Goal: Task Accomplishment & Management: Complete application form

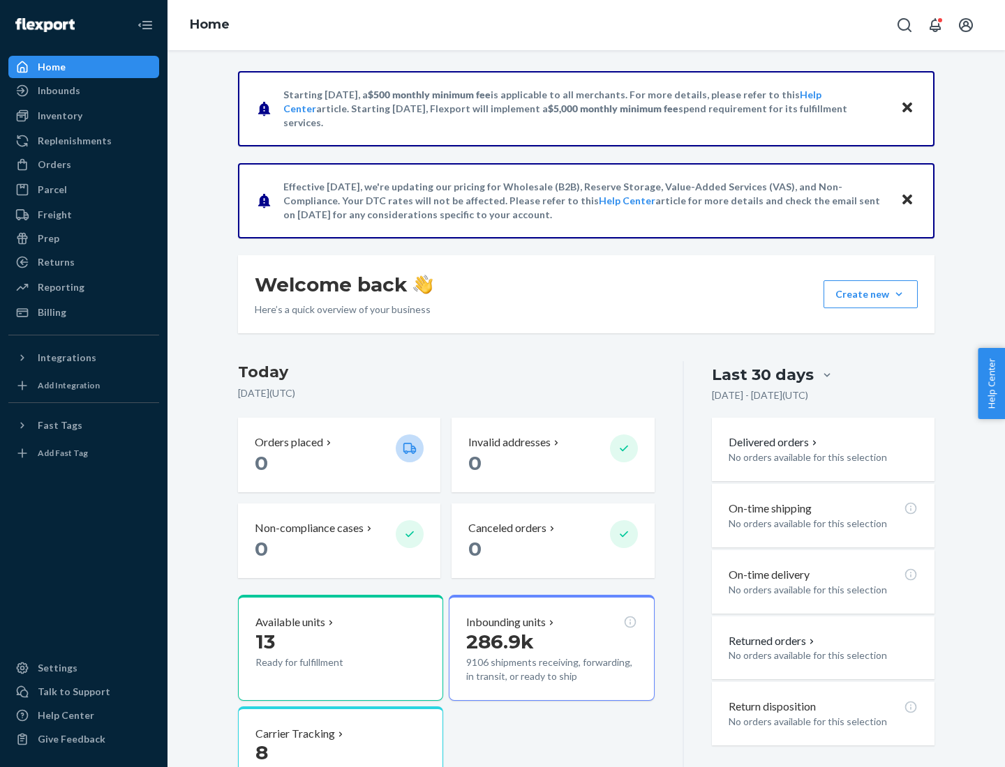
click at [899, 294] on button "Create new Create new inbound Create new order Create new product" at bounding box center [870, 294] width 94 height 28
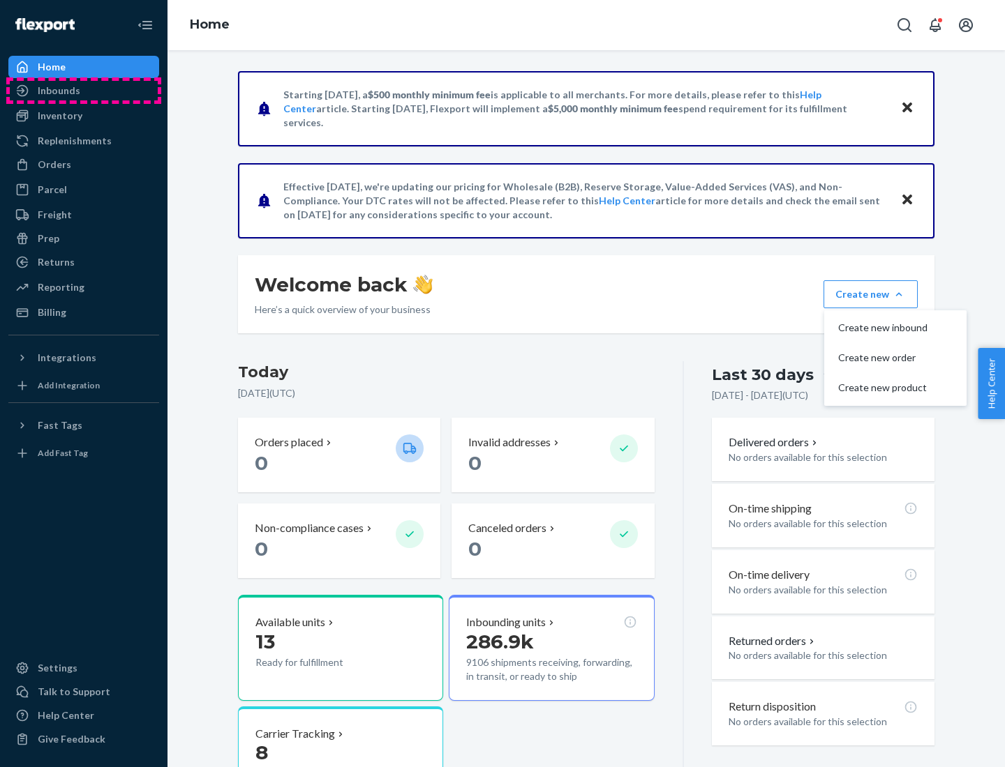
click at [84, 91] on div "Inbounds" at bounding box center [84, 91] width 148 height 20
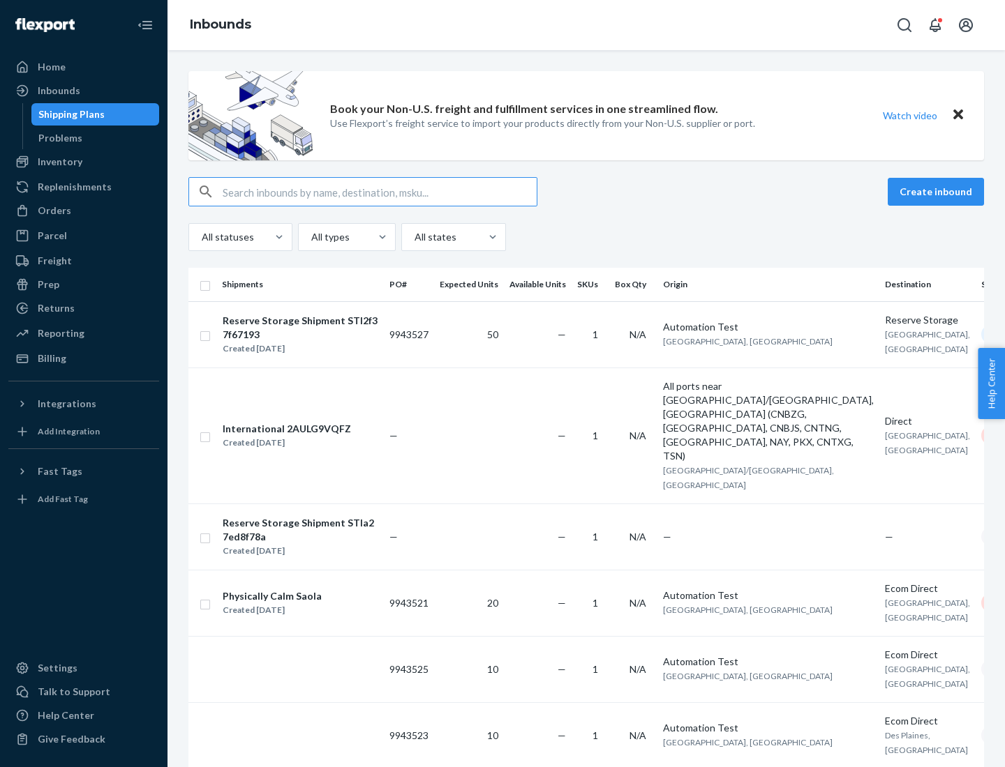
click at [938, 192] on button "Create inbound" at bounding box center [935, 192] width 96 height 28
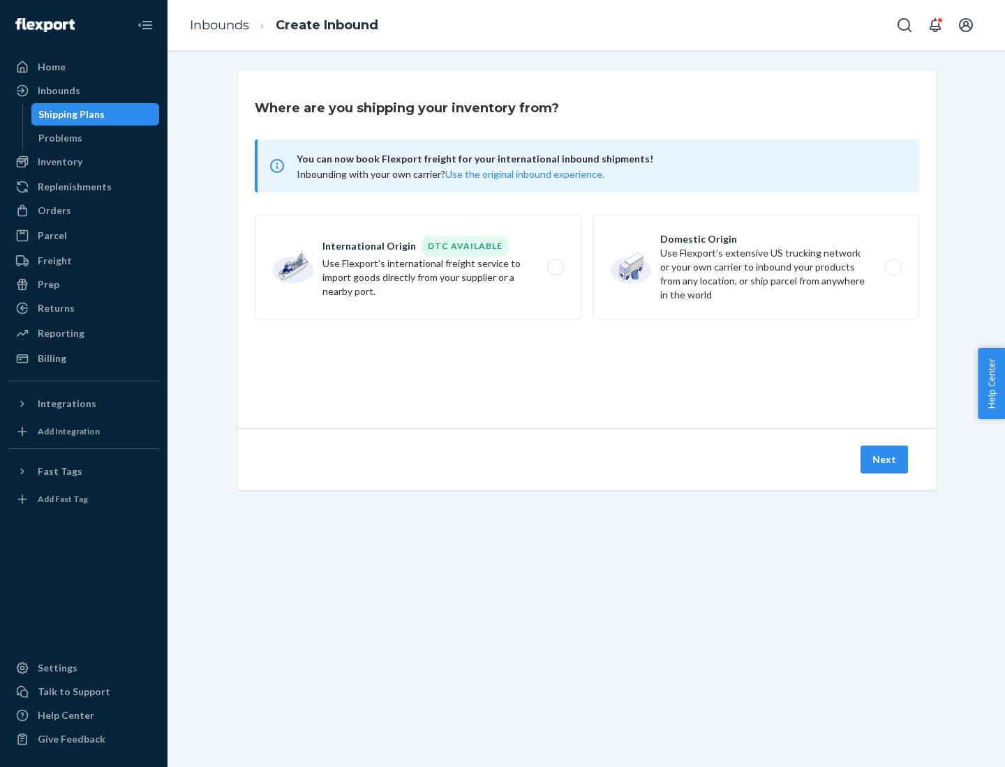
click at [756, 267] on label "Domestic Origin Use Flexport’s extensive US trucking network or your own carrie…" at bounding box center [755, 267] width 327 height 105
click at [892, 267] on input "Domestic Origin Use Flexport’s extensive US trucking network or your own carrie…" at bounding box center [896, 267] width 9 height 9
radio input "true"
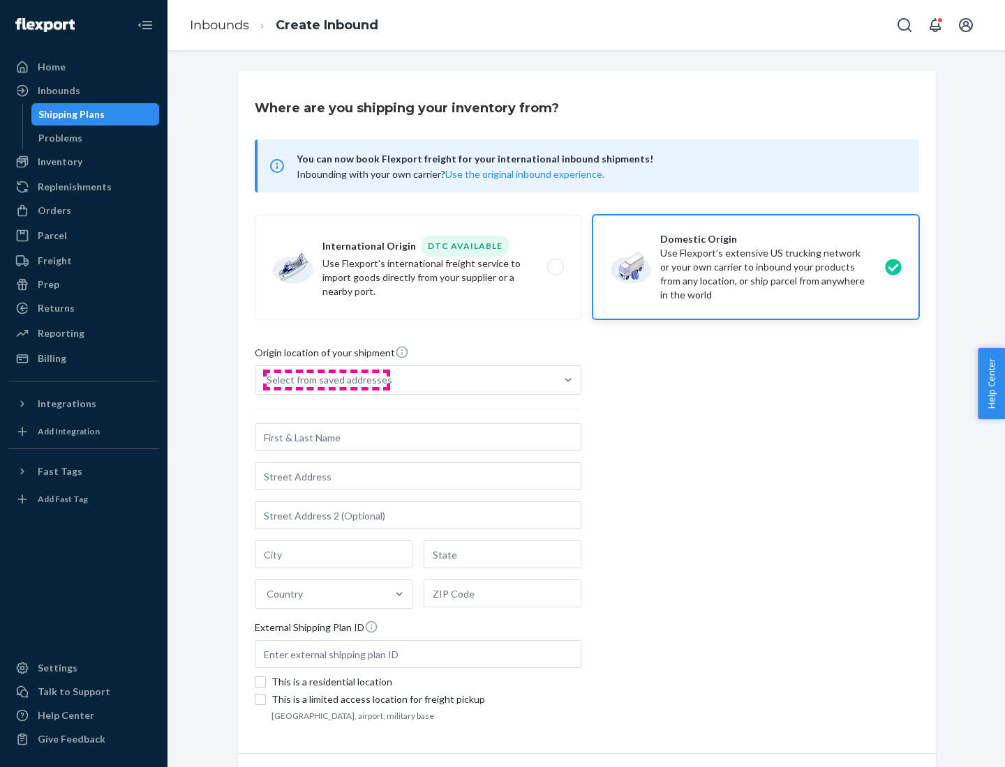
click at [326, 380] on div "Select from saved addresses" at bounding box center [330, 380] width 126 height 14
click at [268, 380] on input "Select from saved addresses" at bounding box center [267, 380] width 1 height 14
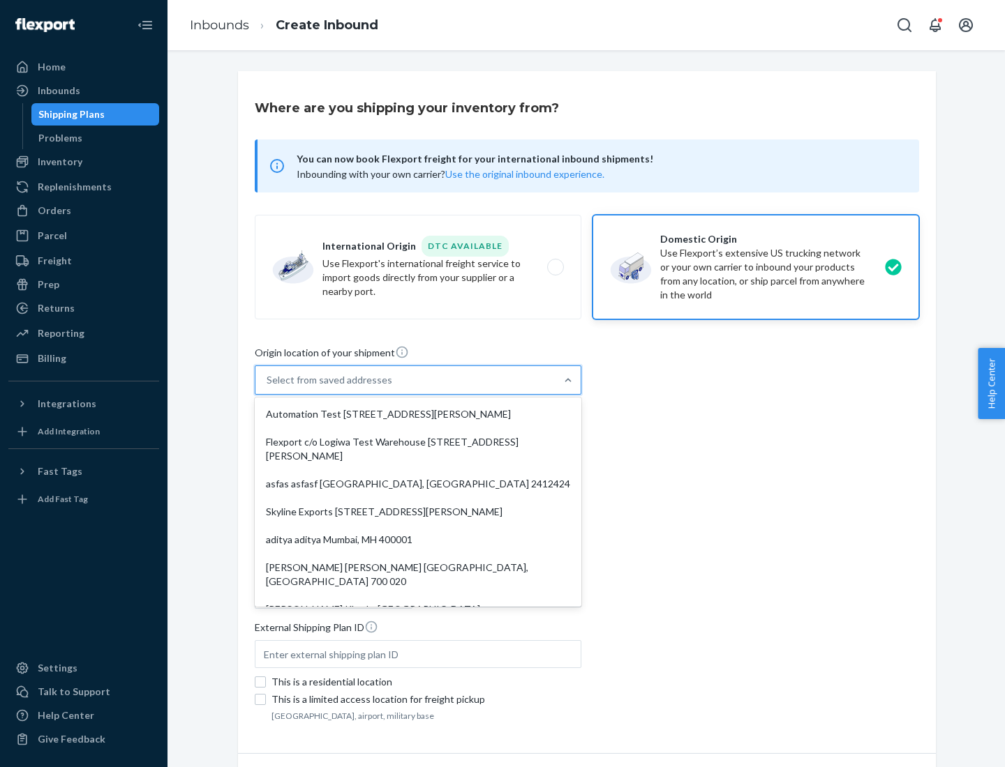
scroll to position [6, 0]
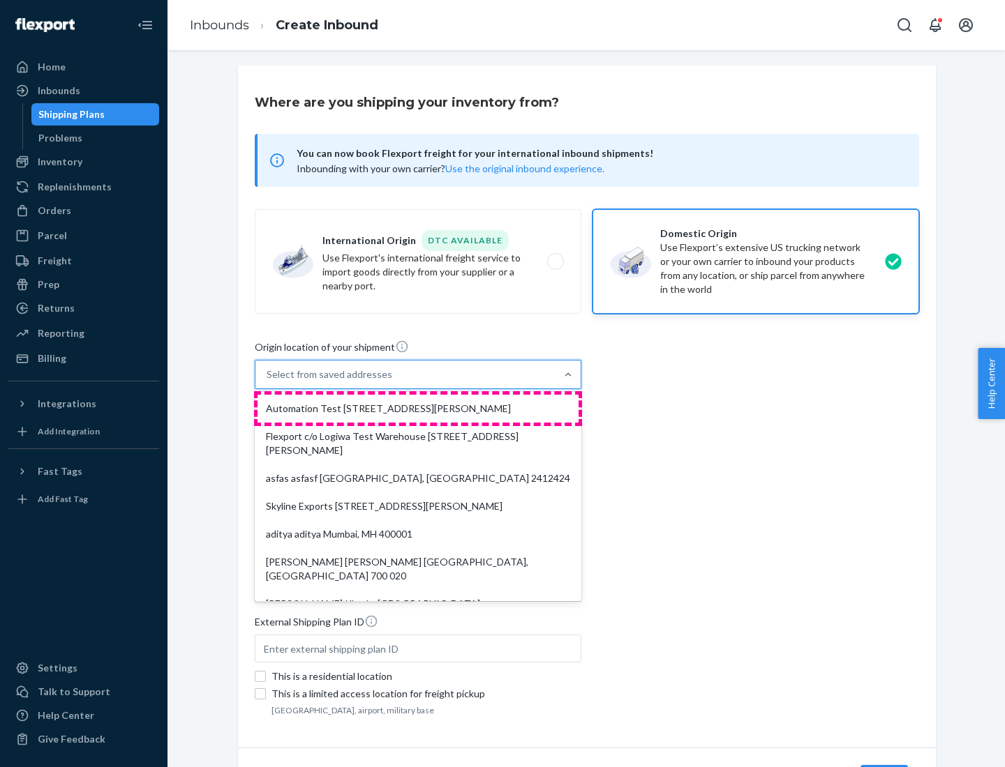
click at [418, 409] on div "Automation Test [STREET_ADDRESS][PERSON_NAME]" at bounding box center [417, 409] width 321 height 28
click at [268, 382] on input "option Automation Test [STREET_ADDRESS][PERSON_NAME]. 9 results available. Use …" at bounding box center [267, 375] width 1 height 14
type input "Automation Test"
type input "9th Floor"
type input "[GEOGRAPHIC_DATA]"
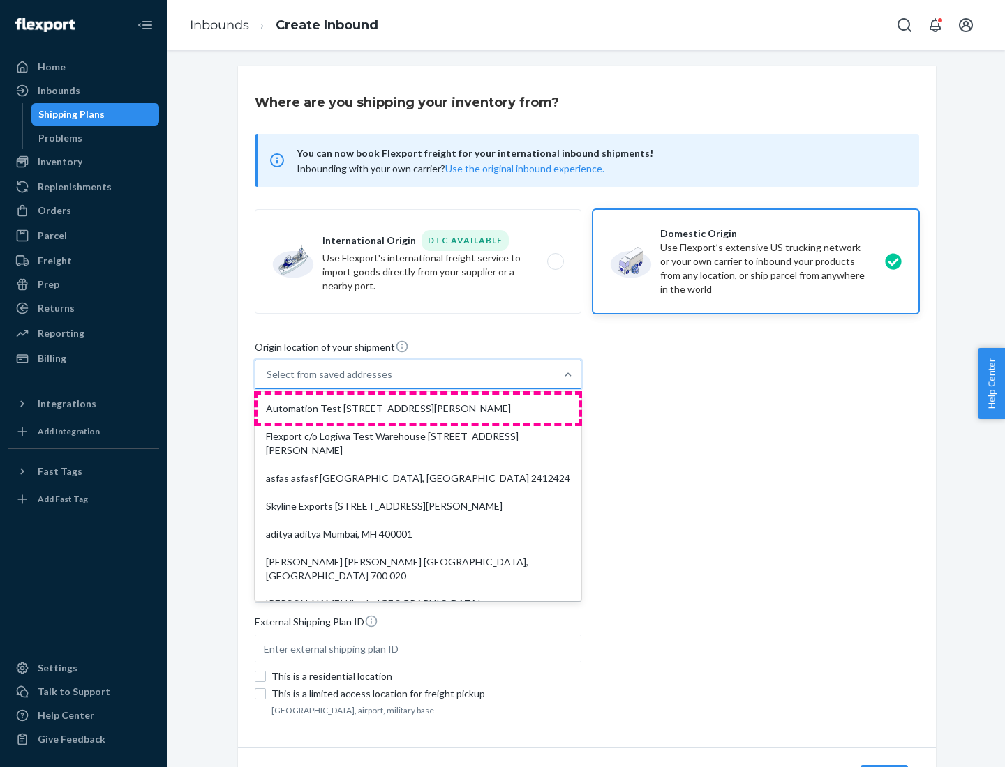
type input "CA"
type input "94104"
type input "[STREET_ADDRESS][PERSON_NAME]"
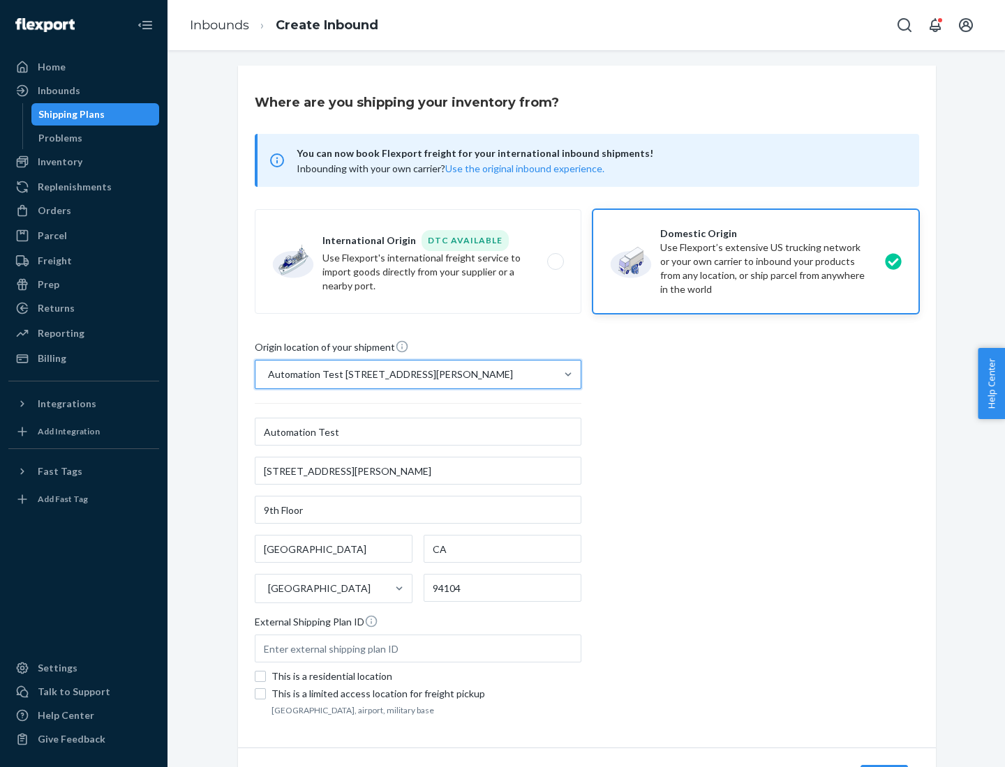
scroll to position [82, 0]
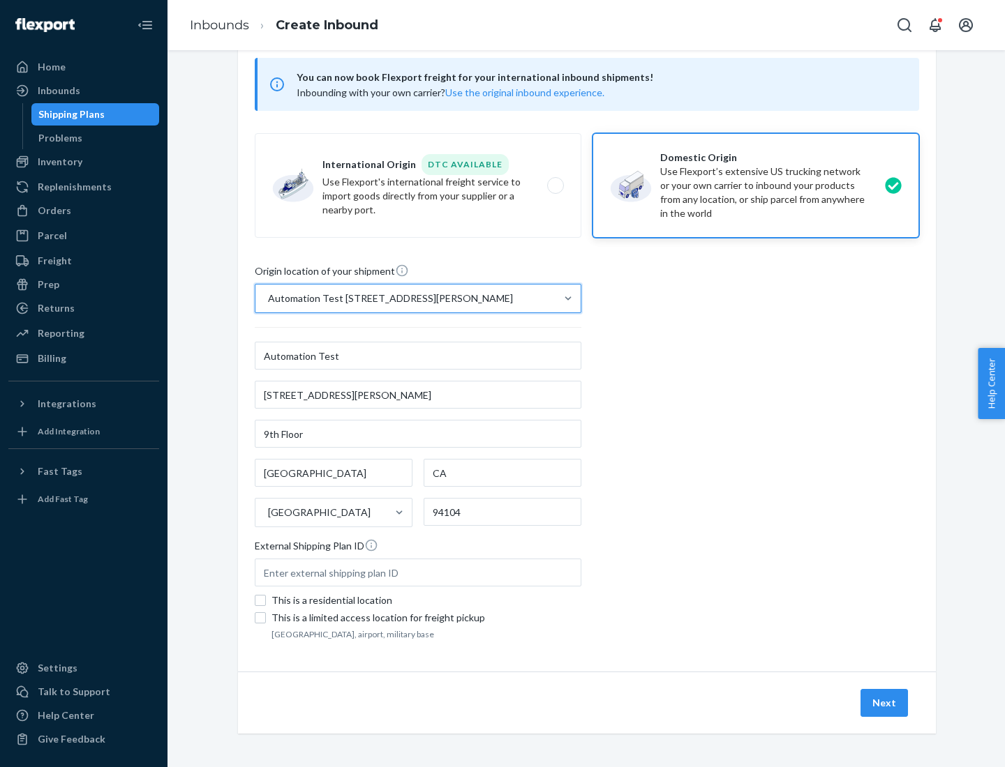
click at [885, 703] on button "Next" at bounding box center [883, 703] width 47 height 28
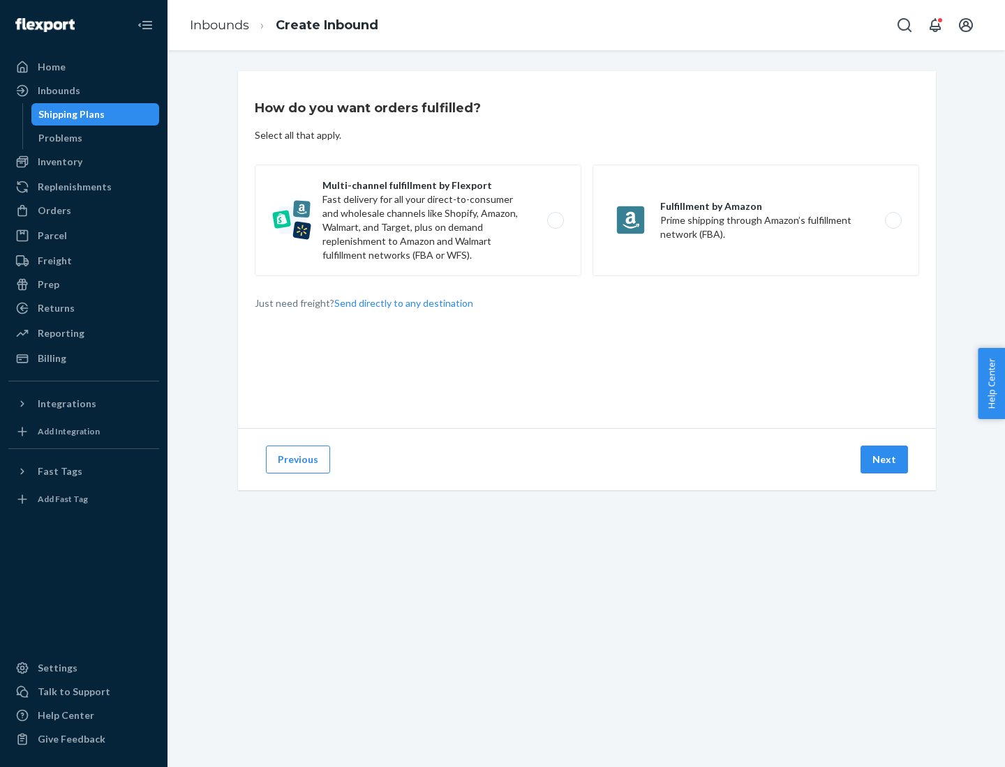
click at [418, 220] on label "Multi-channel fulfillment by Flexport Fast delivery for all your direct-to-cons…" at bounding box center [418, 221] width 327 height 112
click at [555, 220] on input "Multi-channel fulfillment by Flexport Fast delivery for all your direct-to-cons…" at bounding box center [559, 220] width 9 height 9
radio input "true"
click at [885, 460] on button "Next" at bounding box center [883, 460] width 47 height 28
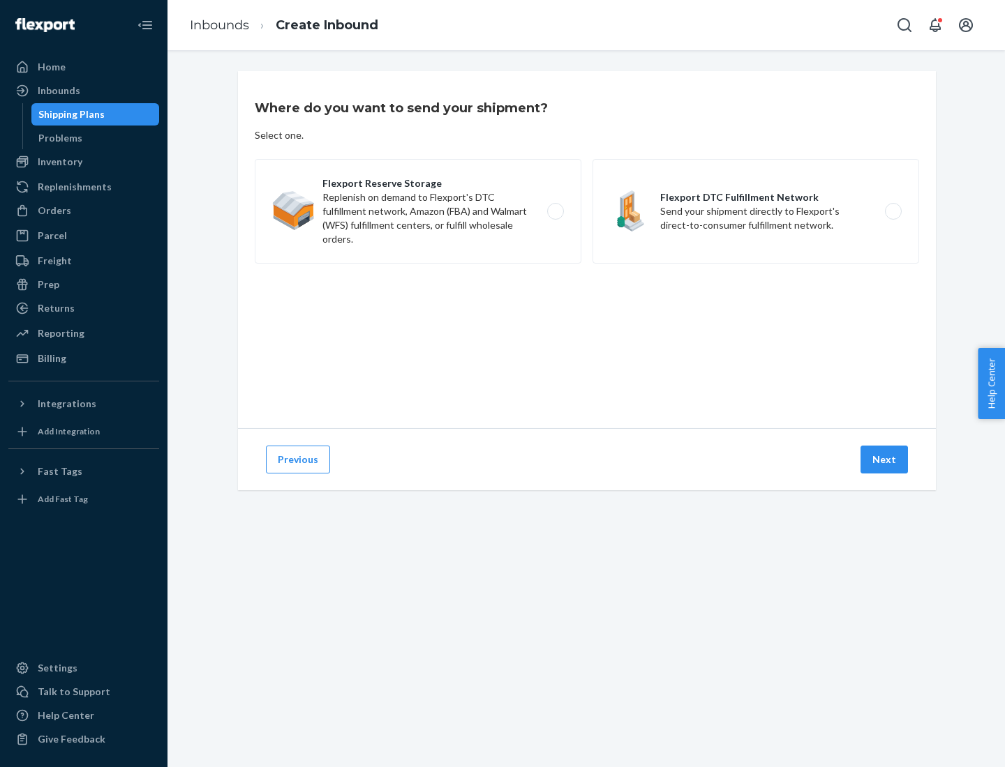
click at [756, 211] on label "Flexport DTC Fulfillment Network Send your shipment directly to Flexport's dire…" at bounding box center [755, 211] width 327 height 105
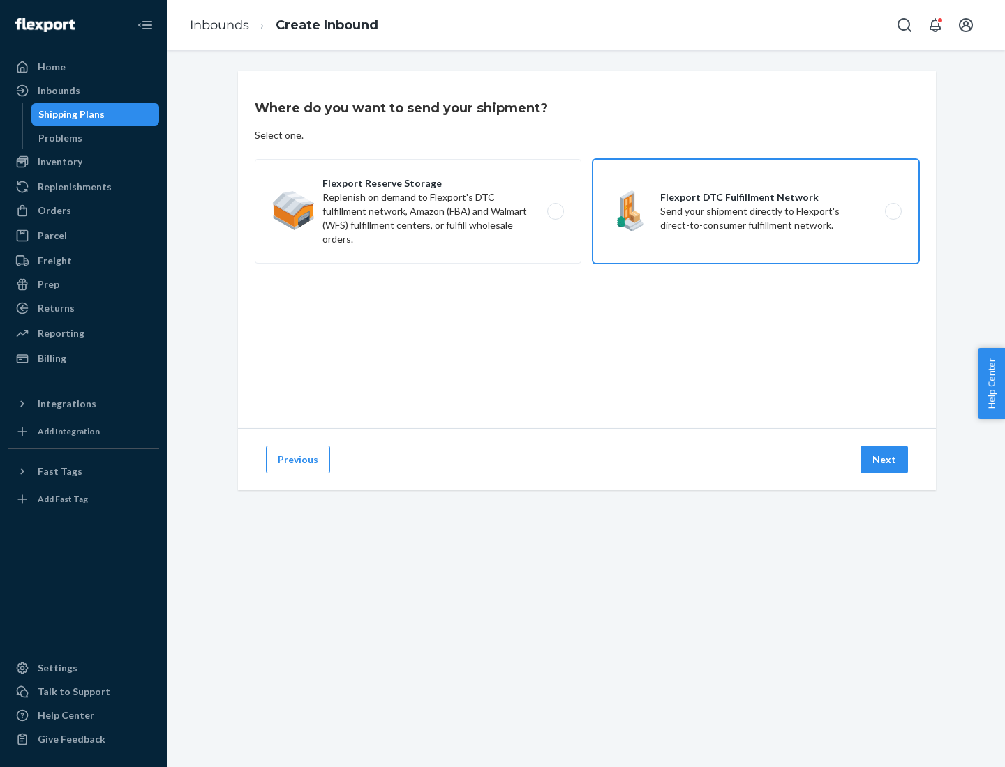
click at [892, 211] on input "Flexport DTC Fulfillment Network Send your shipment directly to Flexport's dire…" at bounding box center [896, 211] width 9 height 9
radio input "true"
click at [885, 460] on button "Next" at bounding box center [883, 460] width 47 height 28
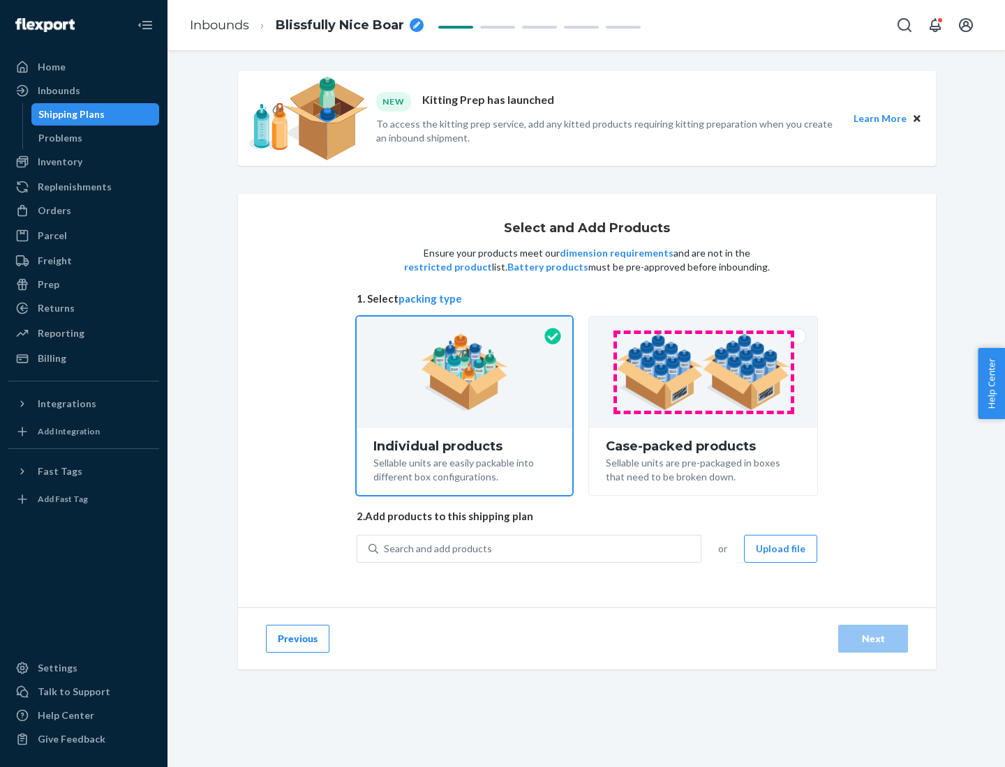
click at [703, 373] on img at bounding box center [703, 372] width 174 height 77
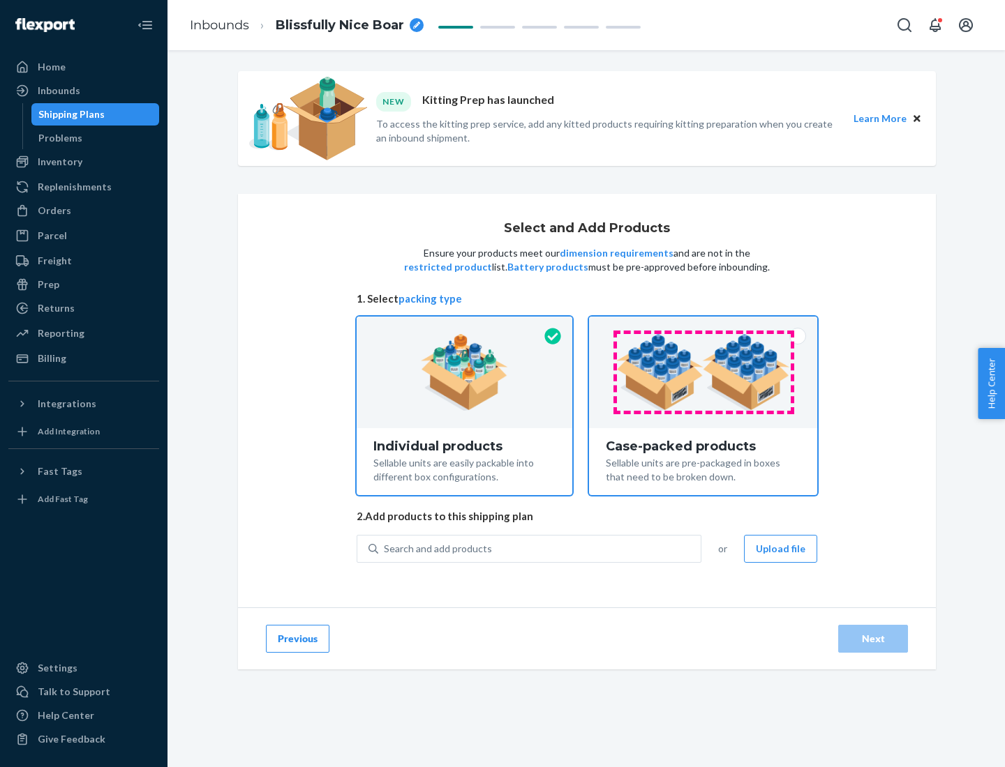
click at [703, 326] on input "Case-packed products Sellable units are pre-packaged in boxes that need to be b…" at bounding box center [702, 321] width 9 height 9
radio input "true"
radio input "false"
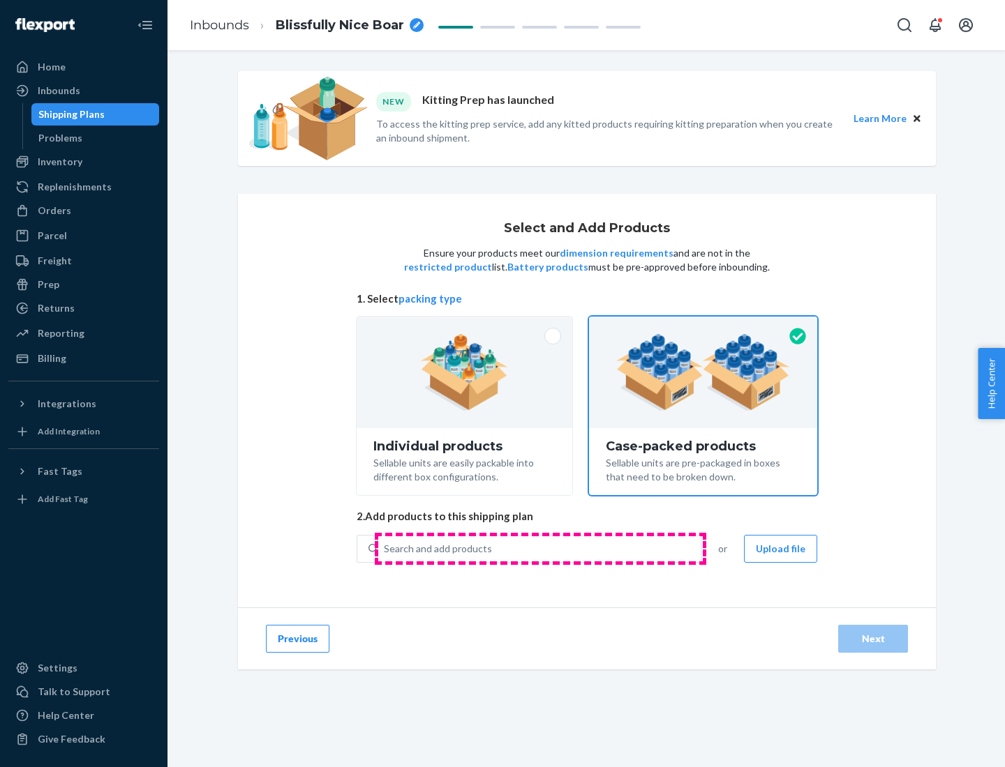
click at [540, 548] on div "Search and add products" at bounding box center [539, 549] width 322 height 25
click at [385, 548] on input "Search and add products" at bounding box center [384, 549] width 1 height 14
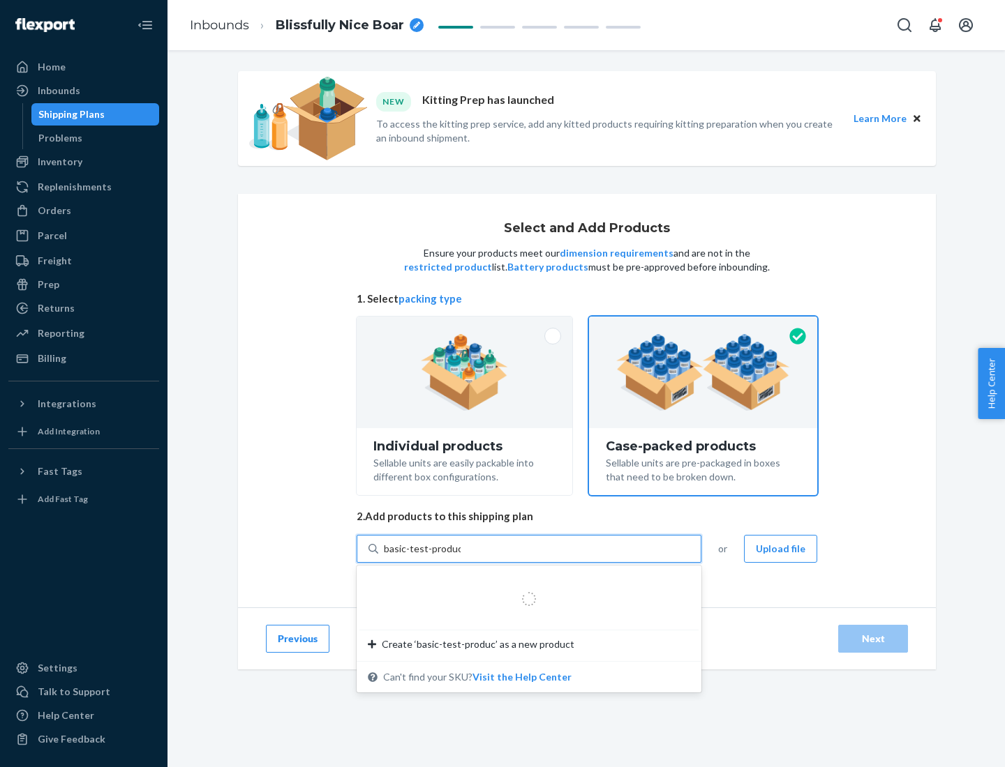
type input "basic-test-product-1"
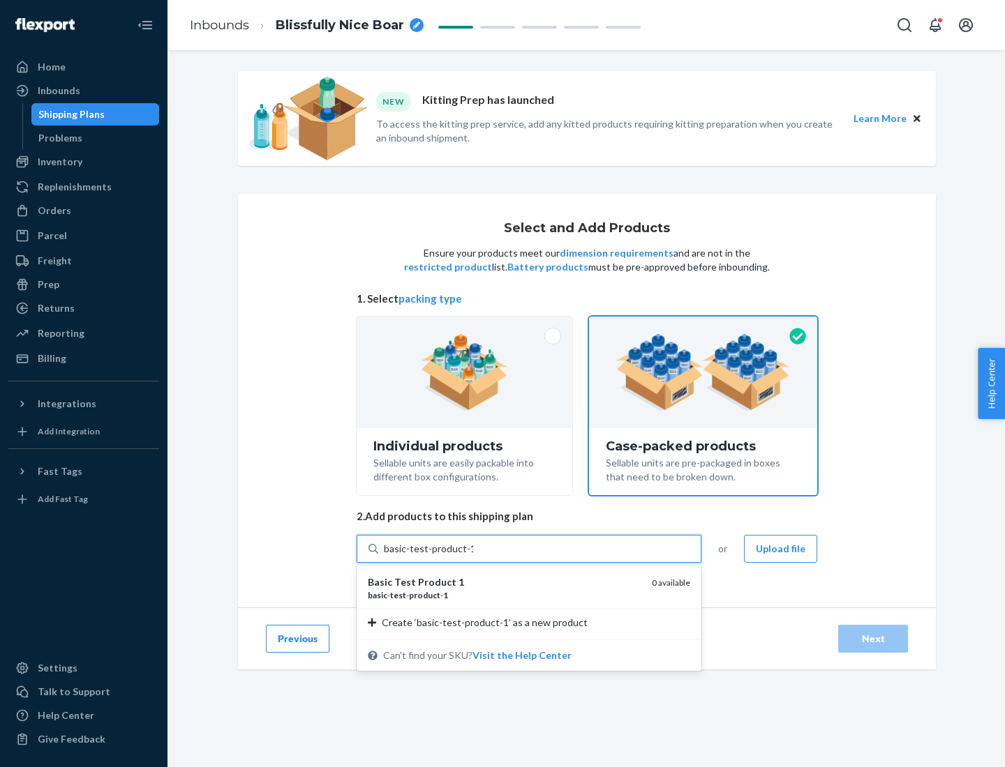
click at [504, 595] on div "basic - test - product - 1" at bounding box center [504, 596] width 273 height 12
click at [473, 556] on input "basic-test-product-1" at bounding box center [428, 549] width 89 height 14
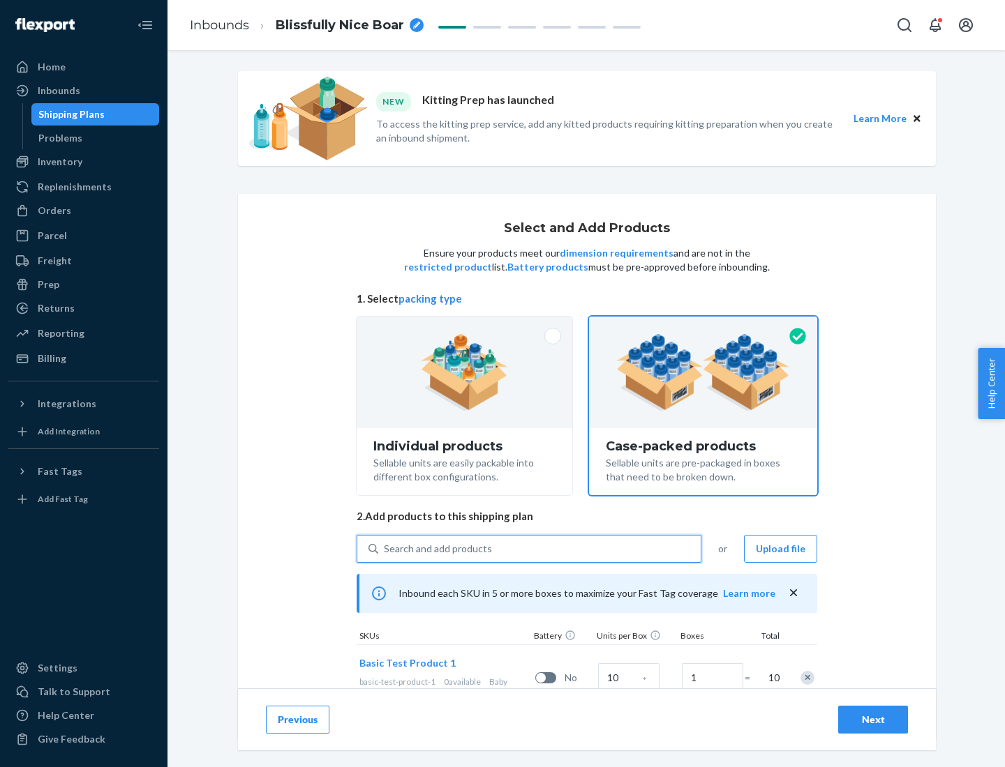
scroll to position [50, 0]
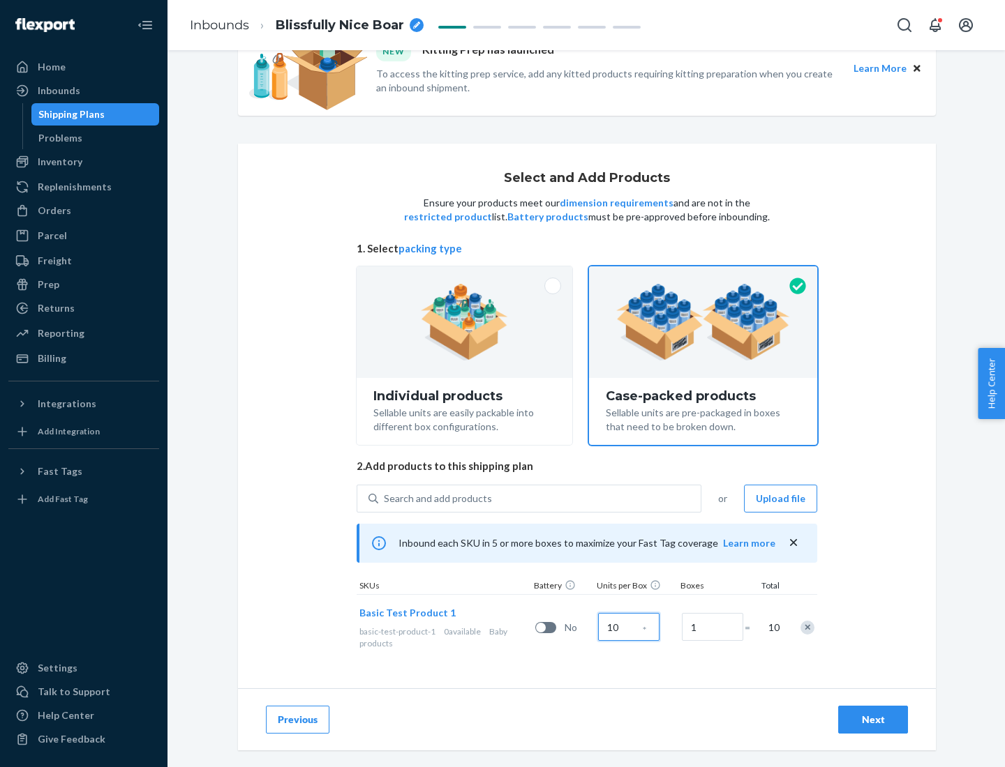
type input "10"
type input "7"
click at [873, 720] on div "Next" at bounding box center [873, 720] width 46 height 14
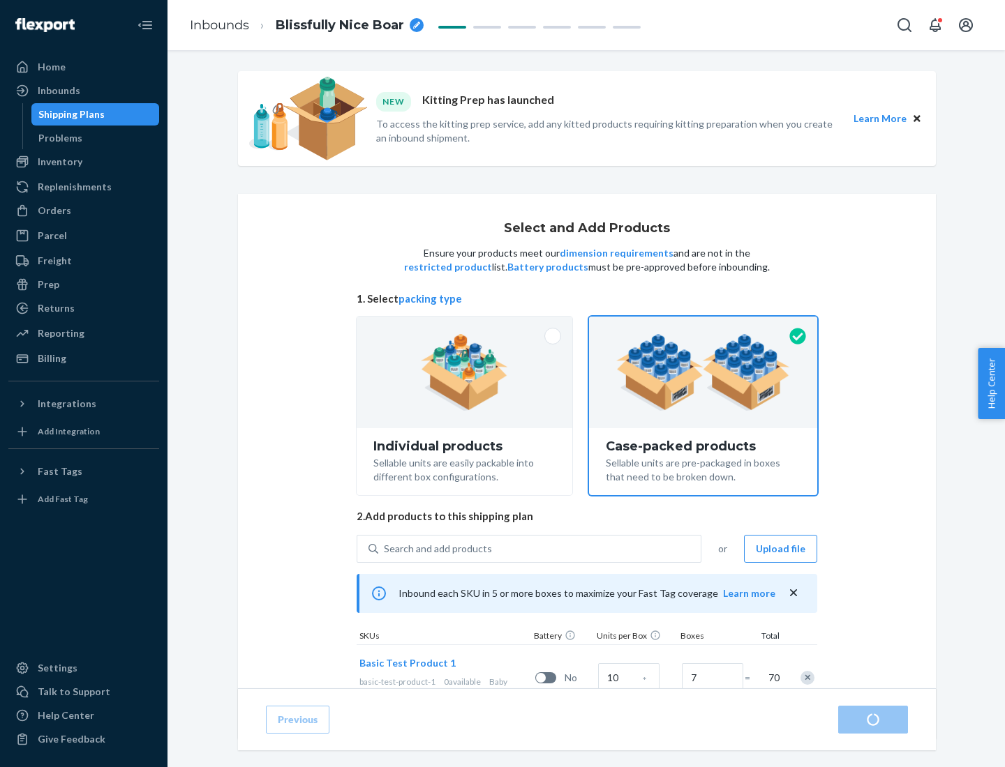
radio input "true"
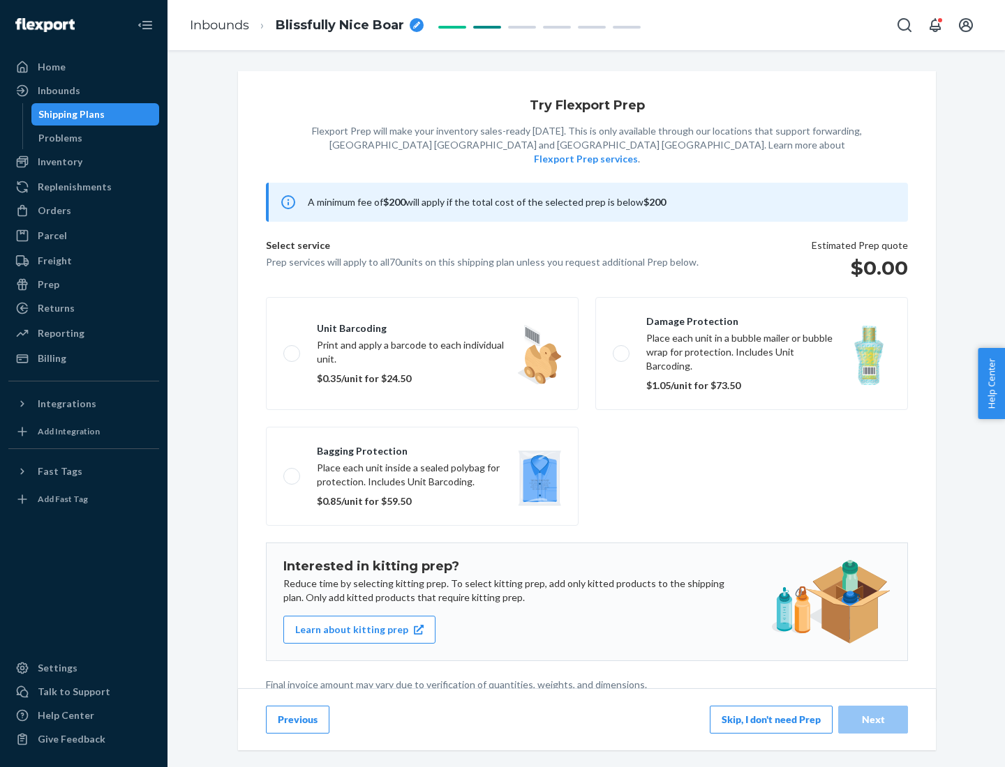
scroll to position [3, 0]
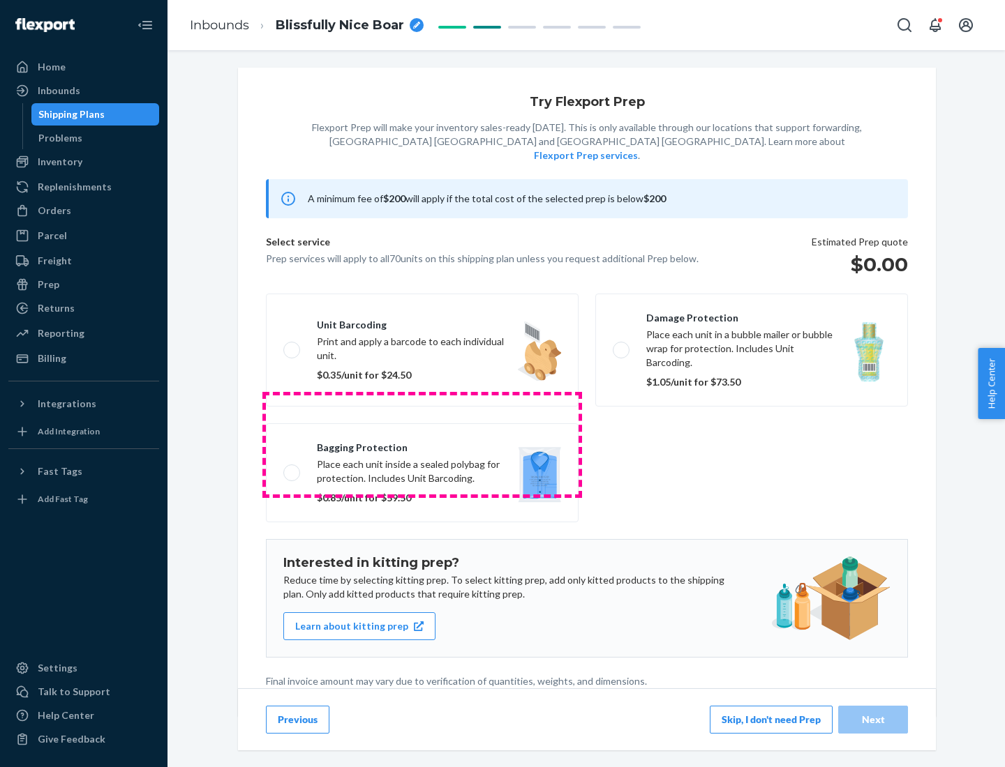
click at [422, 444] on label "Bagging protection Place each unit inside a sealed polybag for protection. Incl…" at bounding box center [422, 472] width 313 height 99
click at [292, 468] on input "Bagging protection Place each unit inside a sealed polybag for protection. Incl…" at bounding box center [287, 472] width 9 height 9
checkbox input "true"
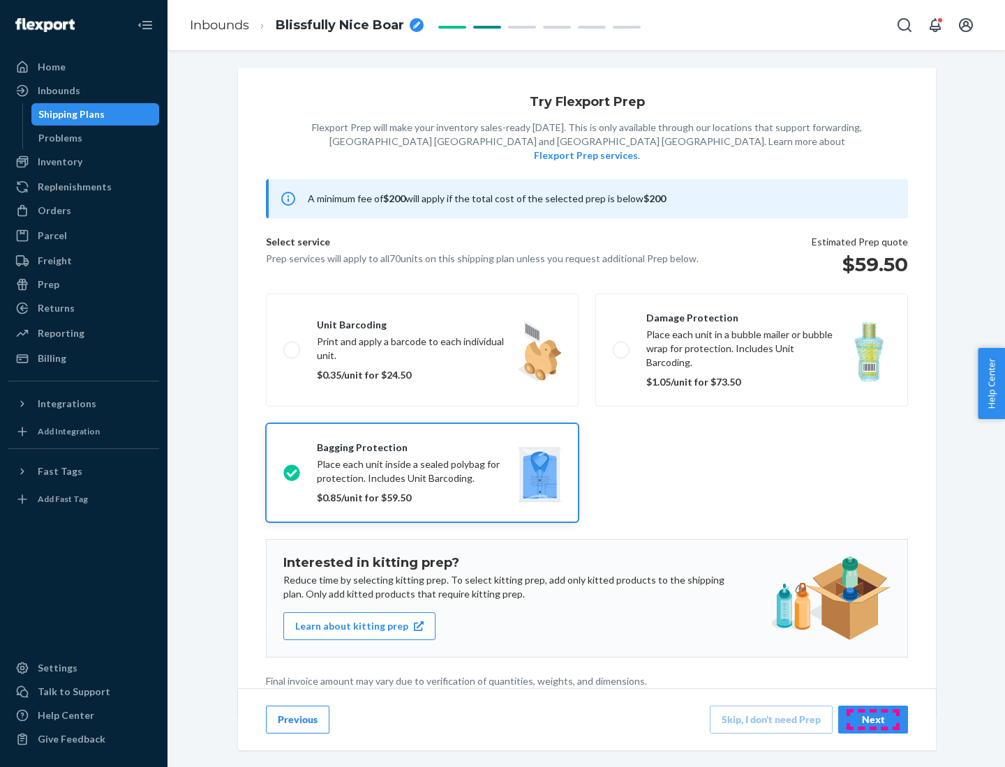
click at [873, 719] on div "Next" at bounding box center [873, 720] width 46 height 14
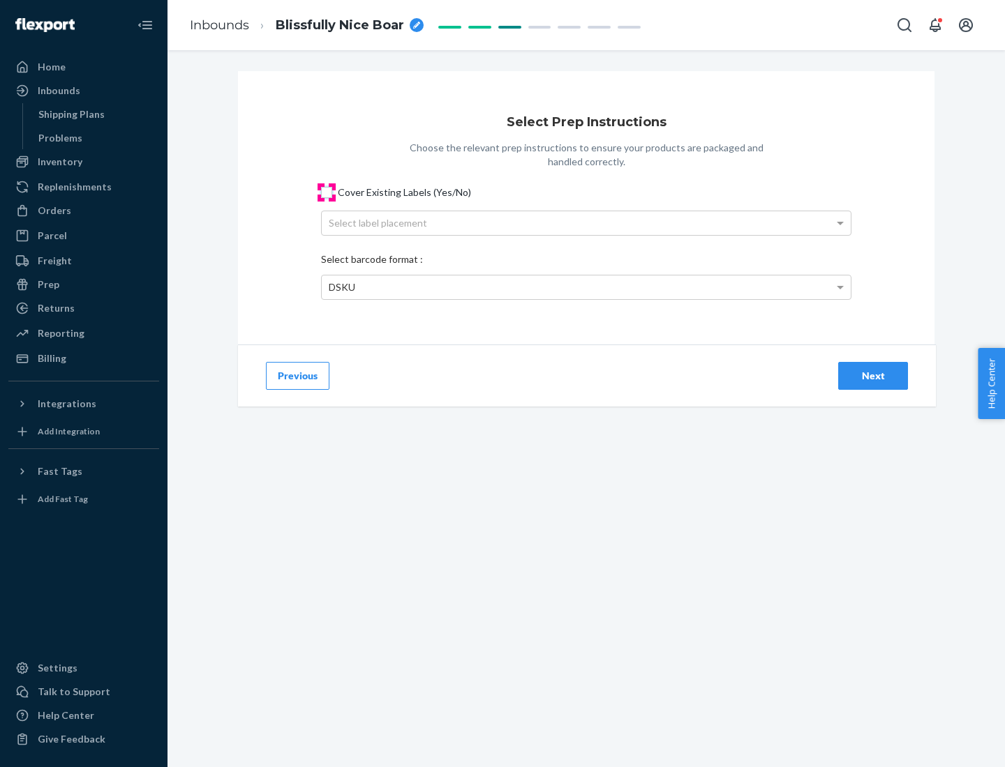
click at [327, 192] on input "Cover Existing Labels (Yes/No)" at bounding box center [326, 192] width 11 height 11
checkbox input "true"
click at [586, 223] on div "Select label placement" at bounding box center [586, 223] width 529 height 24
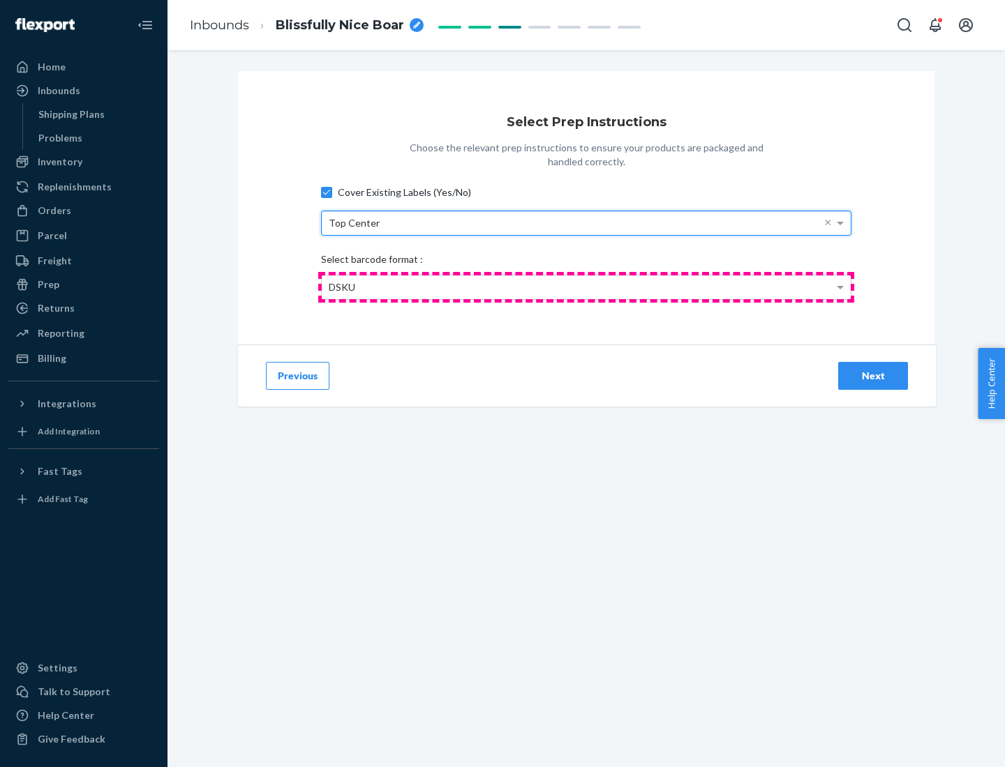
click at [586, 287] on div "DSKU" at bounding box center [586, 288] width 529 height 24
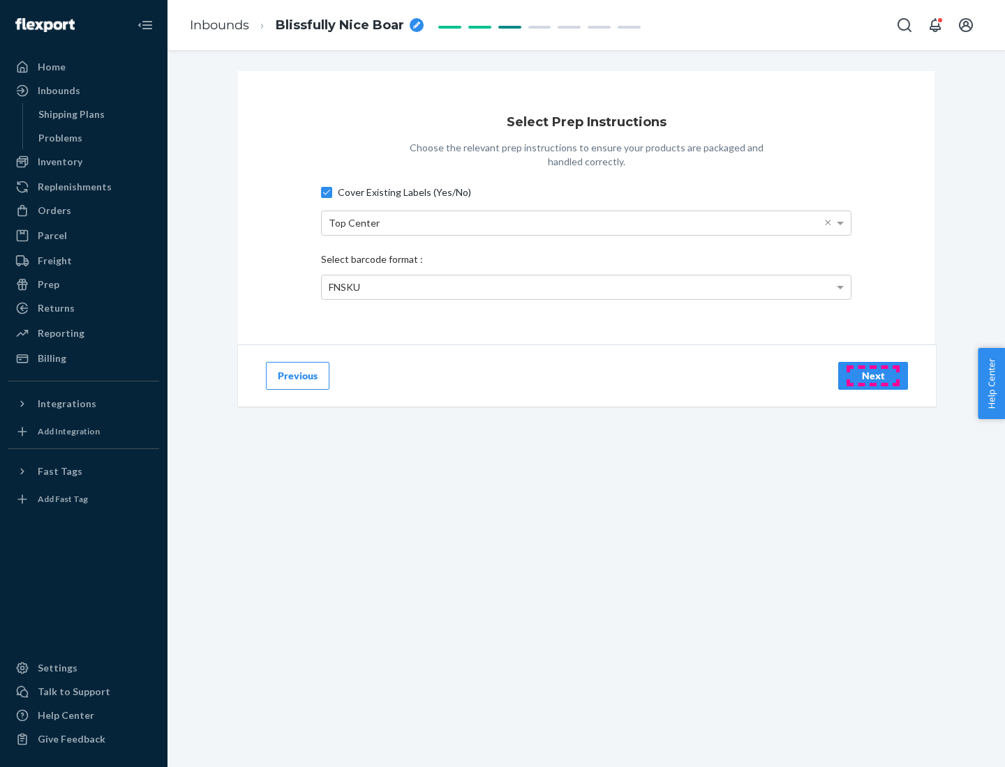
click at [873, 375] on div "Next" at bounding box center [873, 376] width 46 height 14
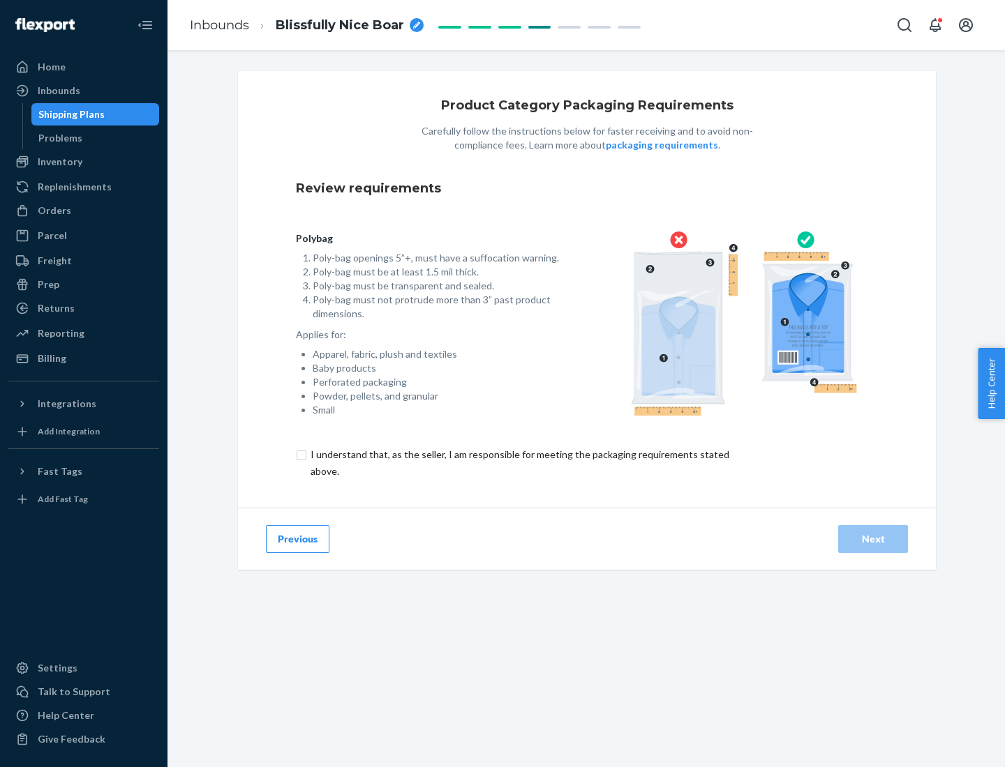
click at [518, 463] on input "checkbox" at bounding box center [528, 463] width 464 height 33
checkbox input "true"
click at [873, 539] on div "Next" at bounding box center [873, 539] width 46 height 14
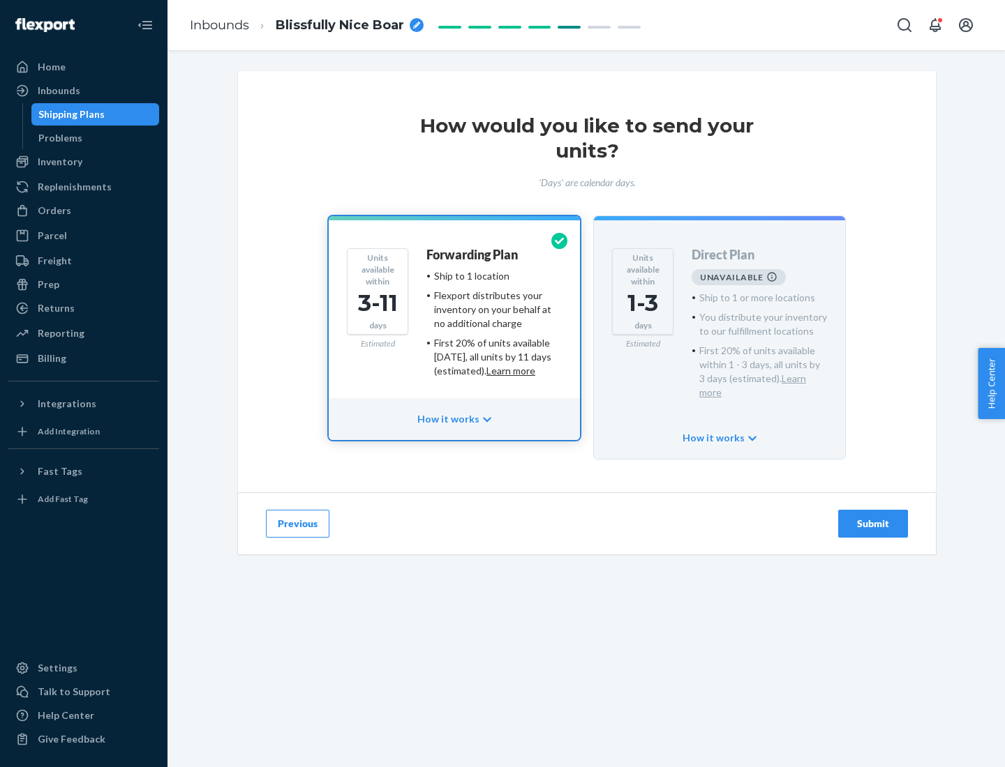
click at [473, 255] on h4 "Forwarding Plan" at bounding box center [471, 255] width 91 height 14
click at [873, 517] on div "Submit" at bounding box center [873, 524] width 46 height 14
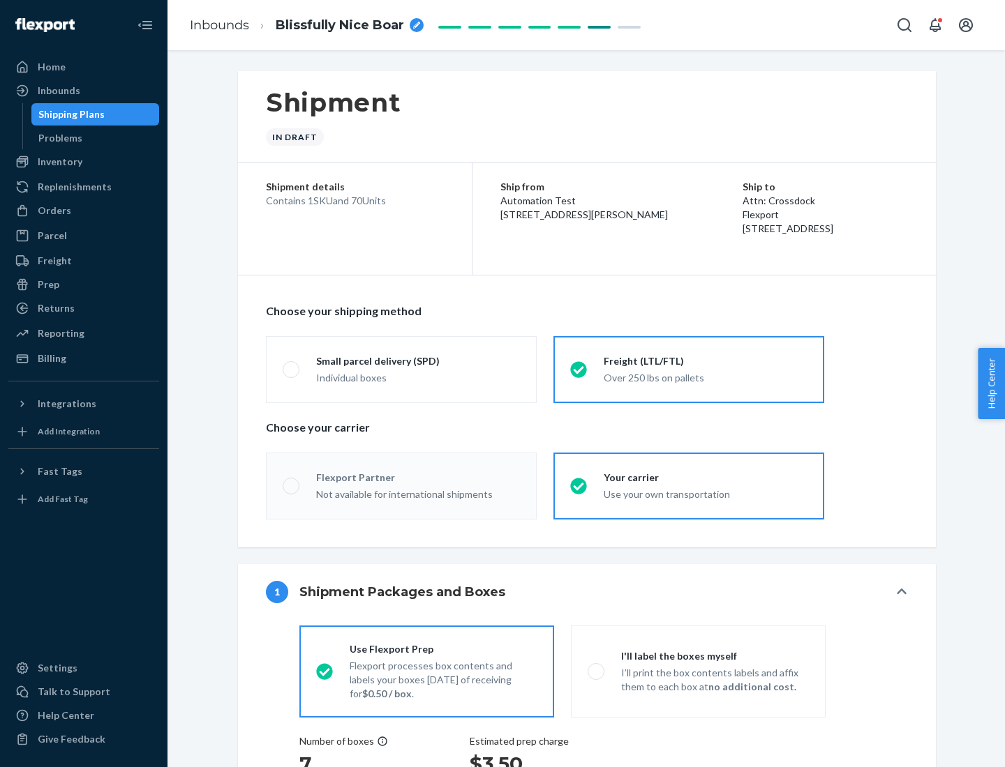
radio input "true"
radio input "false"
radio input "true"
radio input "false"
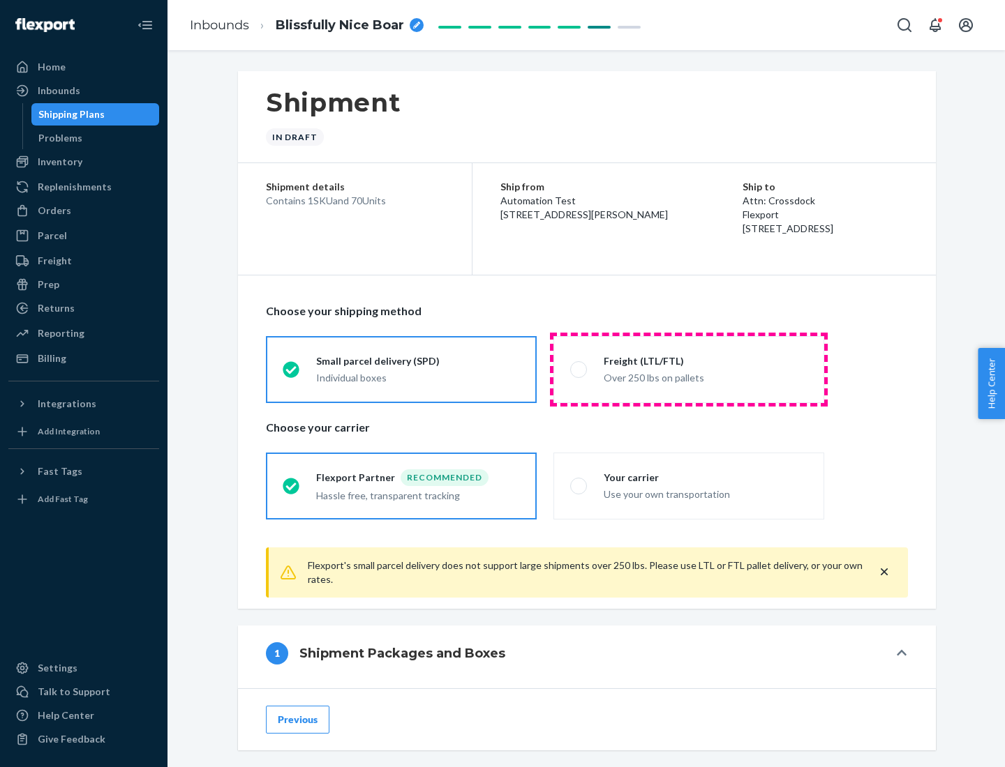
click at [689, 369] on div "Over 250 lbs on pallets" at bounding box center [705, 376] width 204 height 17
click at [579, 369] on input "Freight (LTL/FTL) Over 250 lbs on pallets" at bounding box center [574, 369] width 9 height 9
radio input "true"
radio input "false"
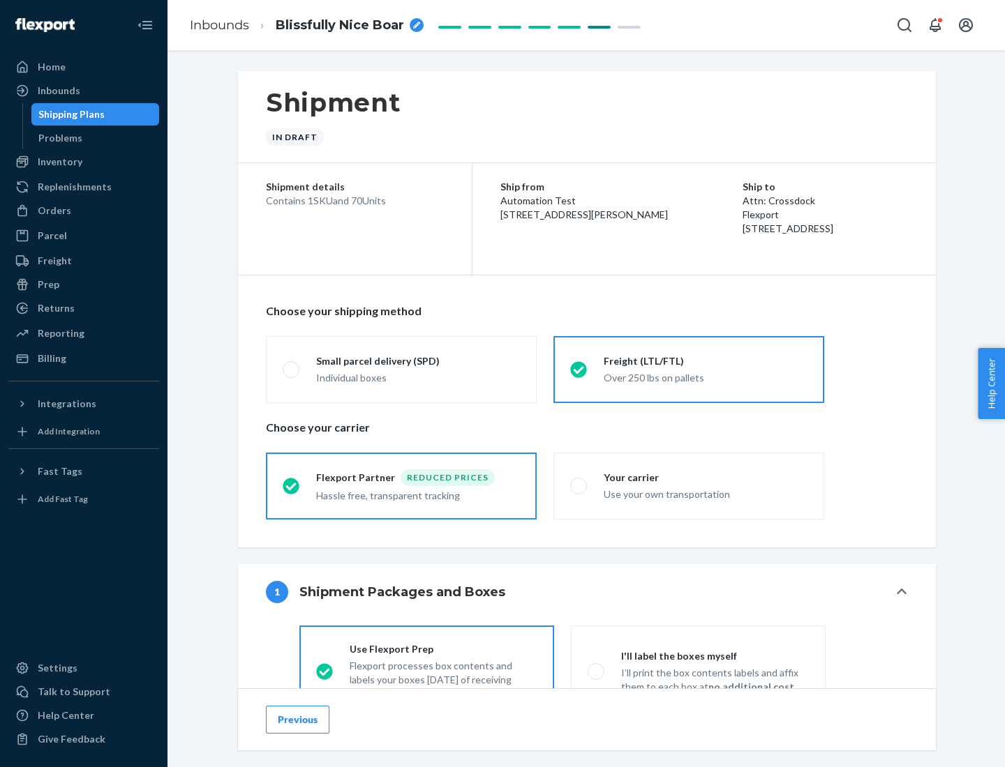
scroll to position [77, 0]
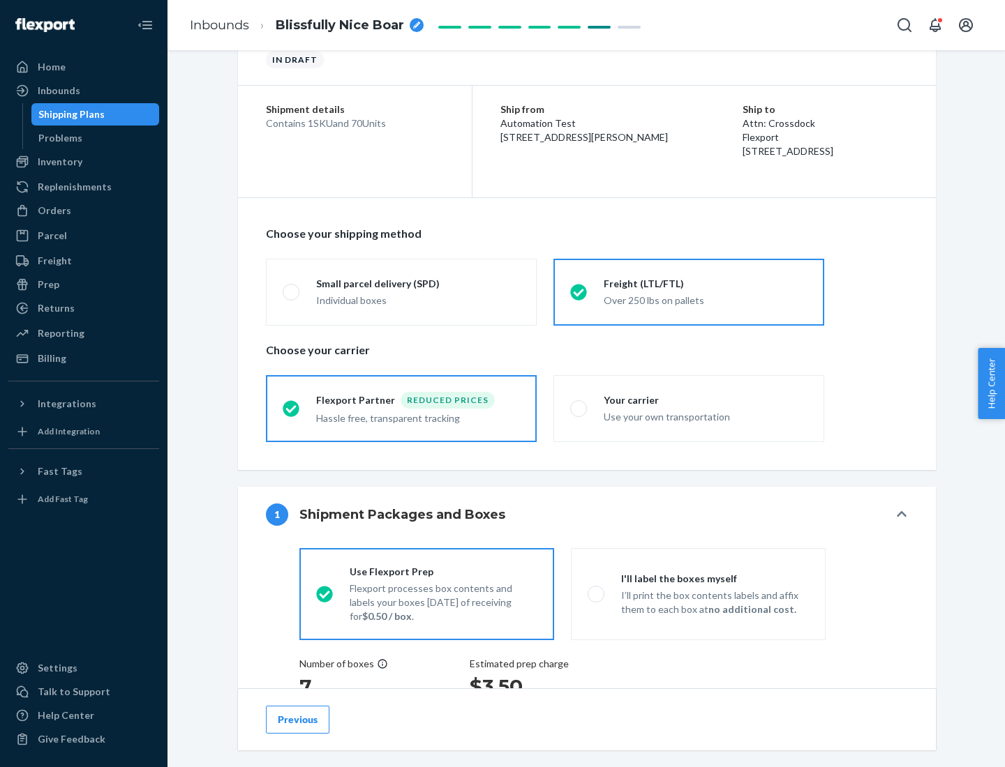
click at [401, 409] on div "Hassle free, transparent tracking" at bounding box center [418, 417] width 204 height 17
click at [292, 408] on input "Flexport Partner Reduced prices Hassle free, transparent tracking" at bounding box center [287, 408] width 9 height 9
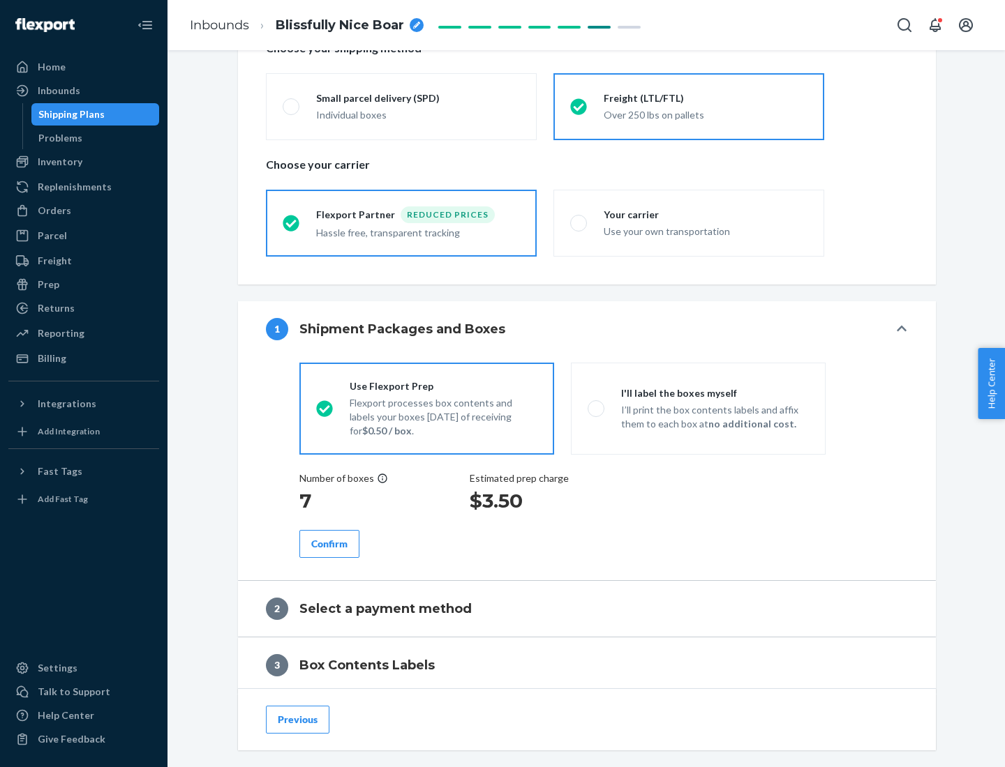
click at [698, 408] on p "I’ll print the box contents labels and affix them to each box at no additional …" at bounding box center [715, 417] width 188 height 28
click at [597, 408] on input "I'll label the boxes myself I’ll print the box contents labels and affix them t…" at bounding box center [591, 408] width 9 height 9
radio input "true"
radio input "false"
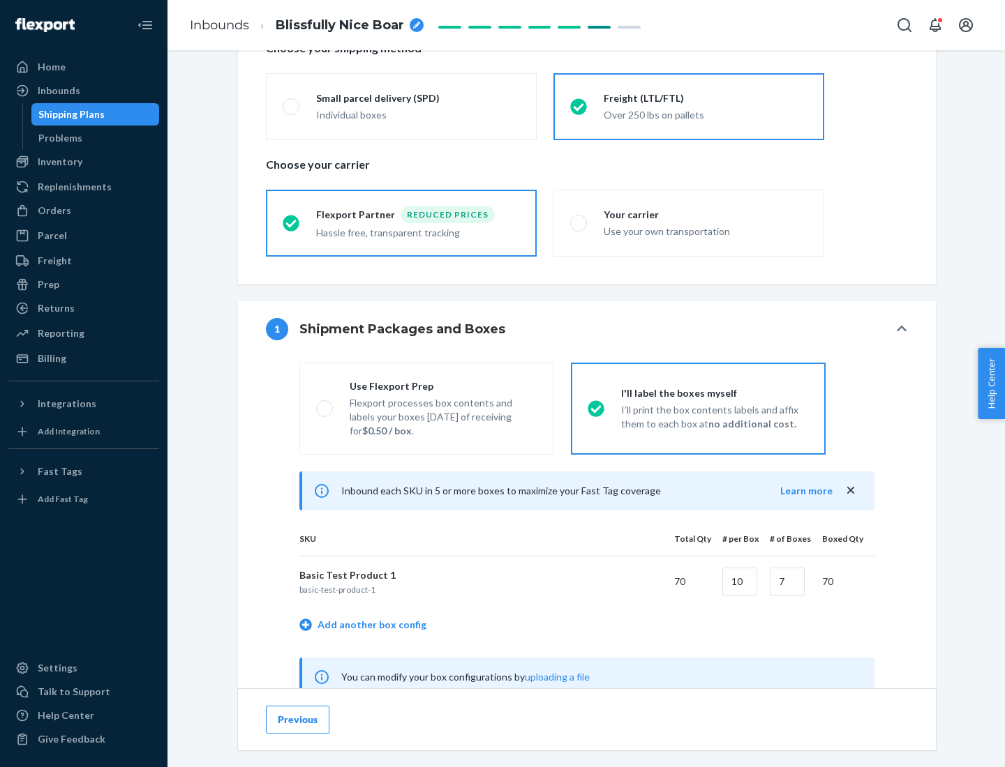
scroll to position [436, 0]
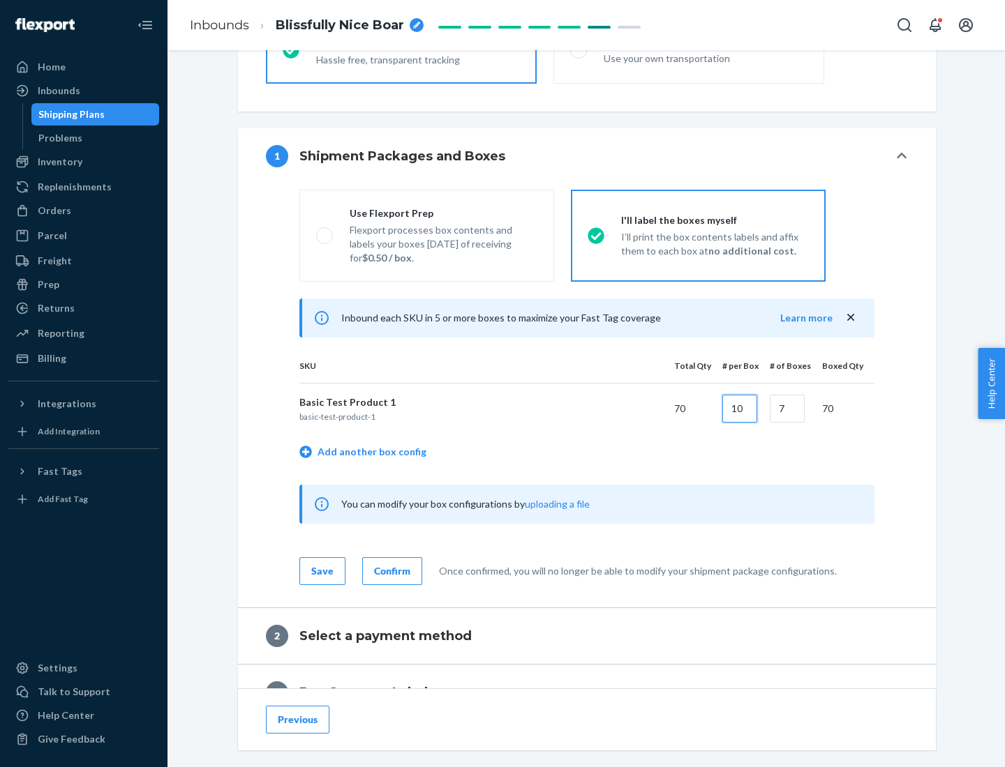
type input "10"
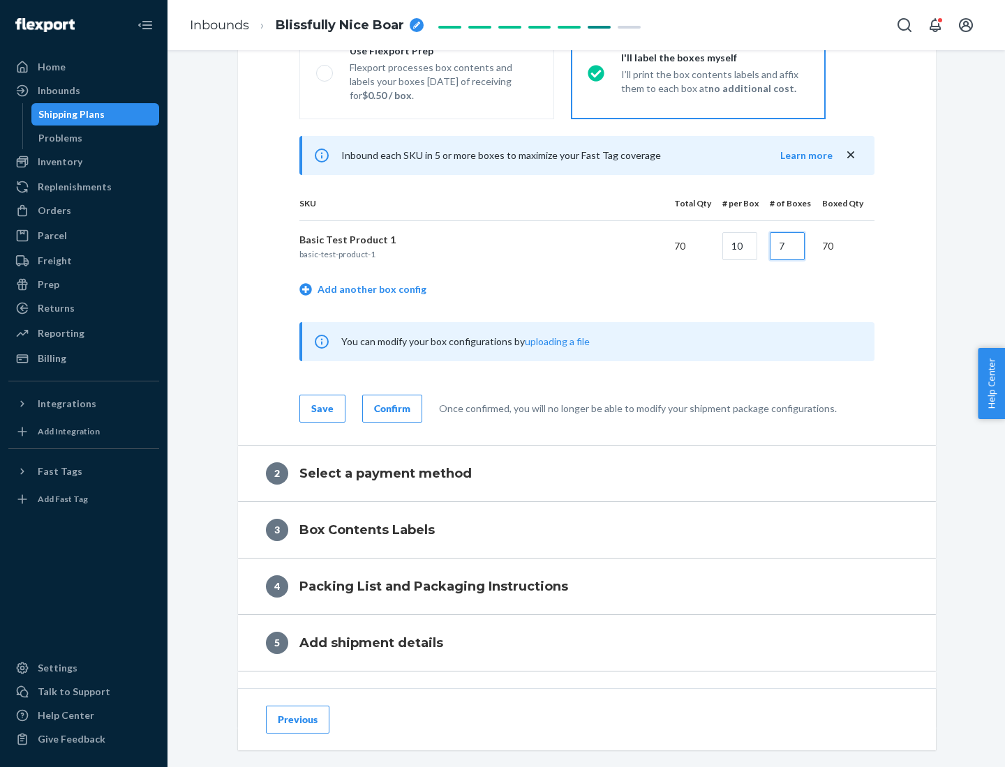
type input "7"
click at [390, 408] on div "Confirm" at bounding box center [392, 409] width 36 height 14
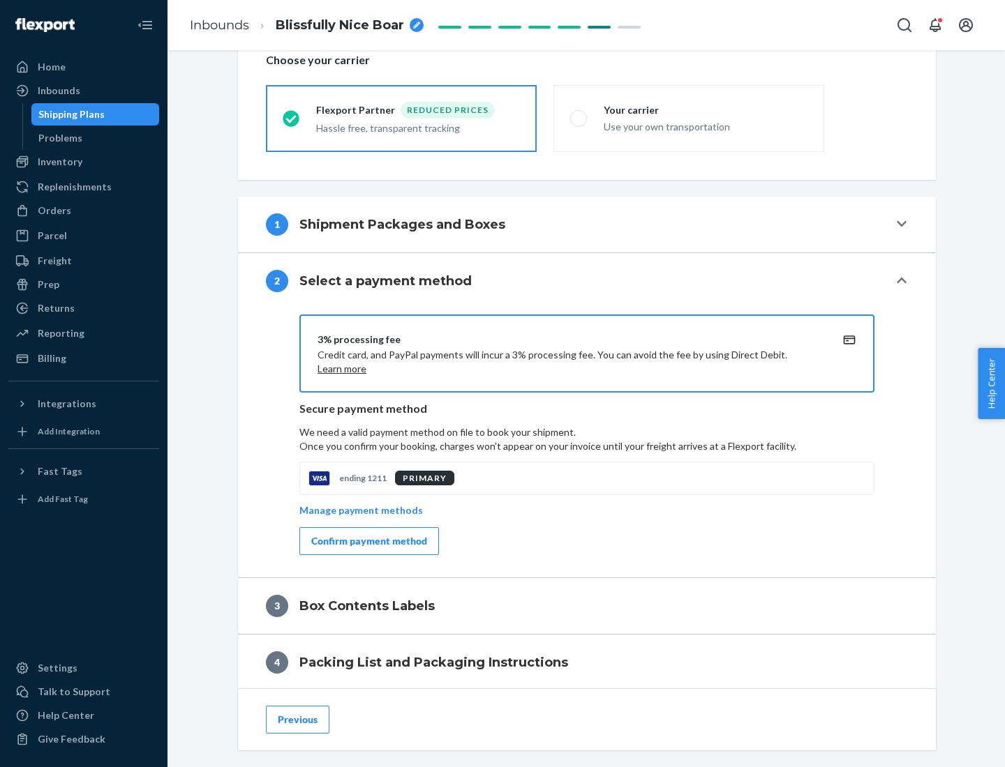
scroll to position [500, 0]
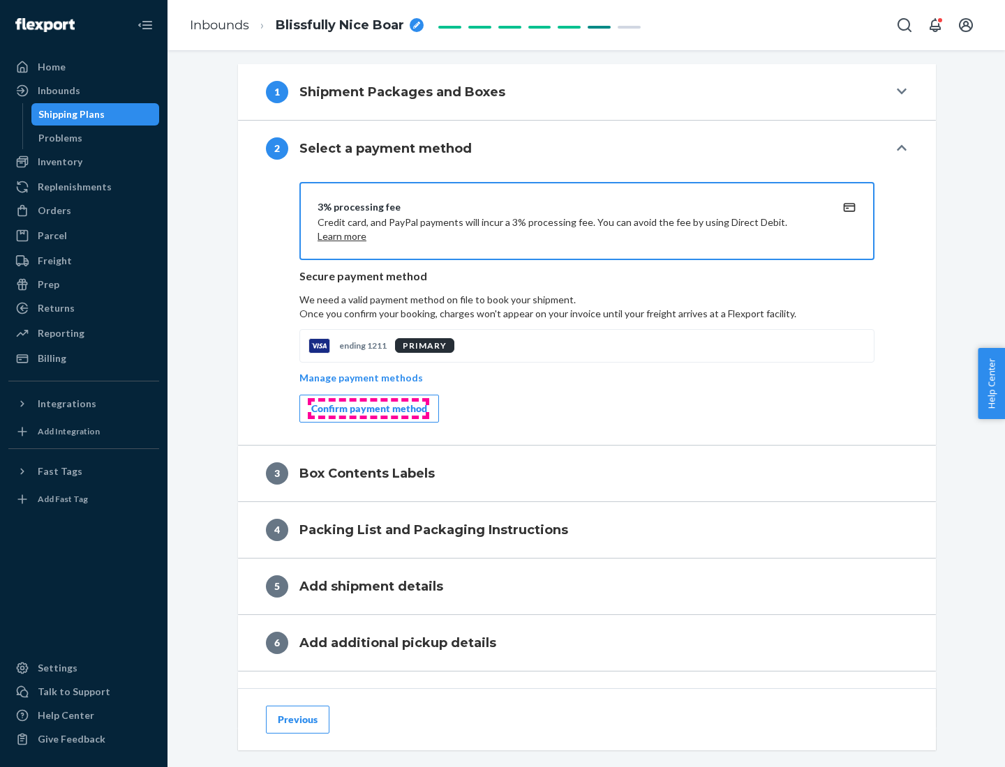
click at [368, 409] on div "Confirm payment method" at bounding box center [369, 409] width 116 height 14
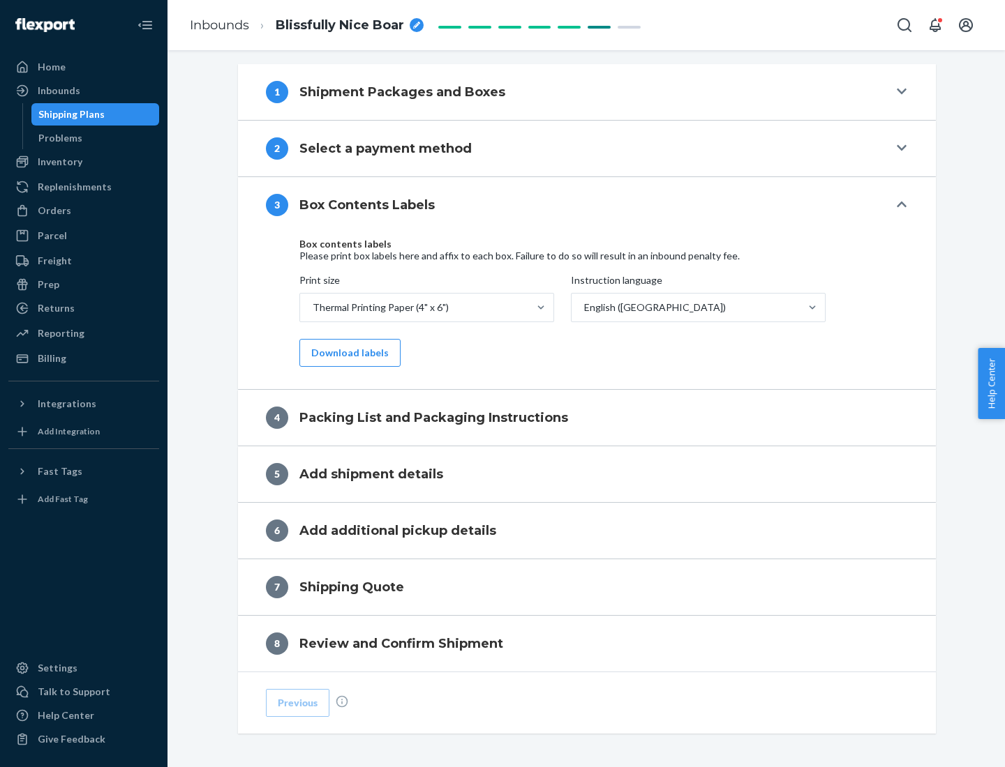
scroll to position [444, 0]
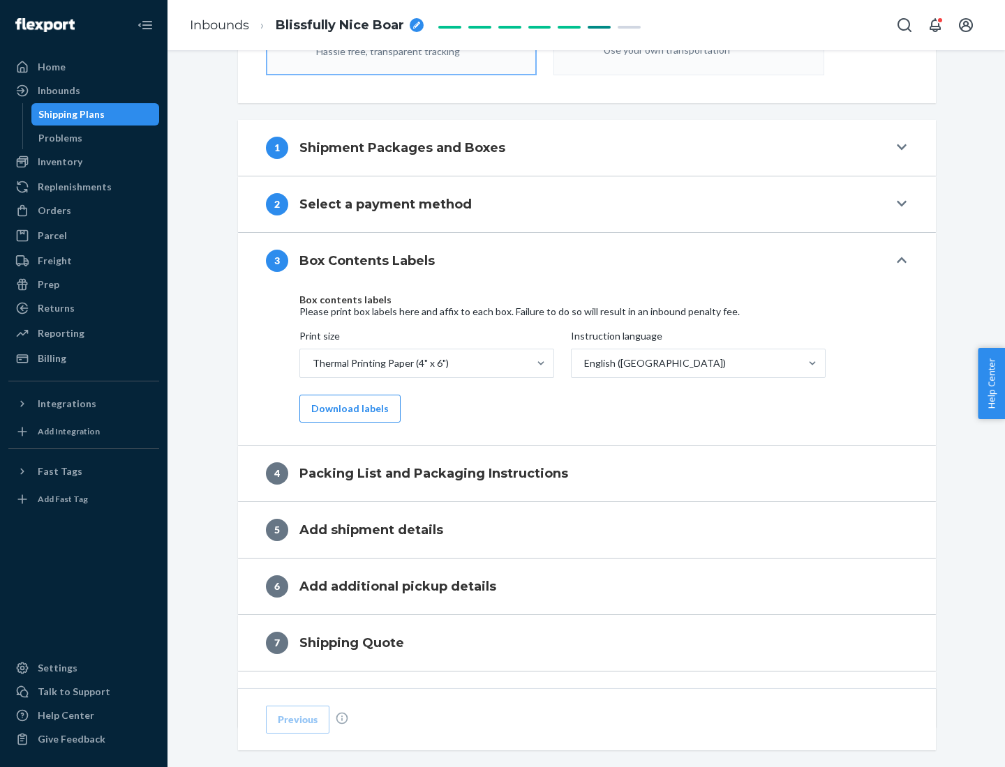
click at [347, 409] on button "Download labels" at bounding box center [349, 409] width 101 height 28
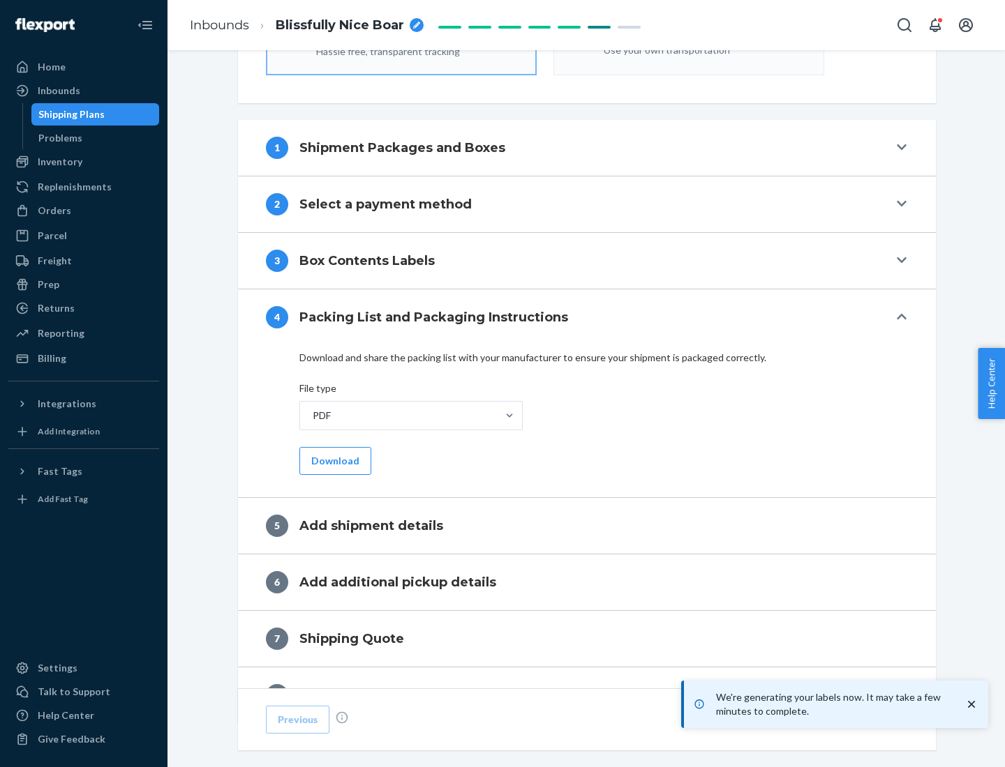
scroll to position [497, 0]
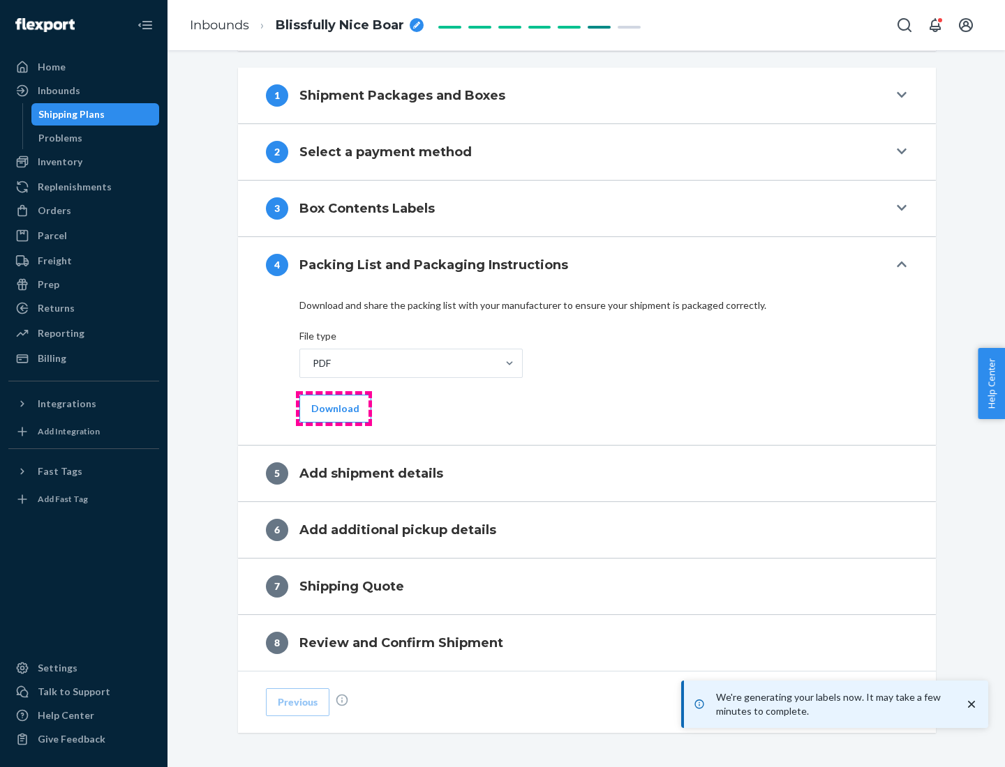
click at [333, 408] on button "Download" at bounding box center [335, 409] width 72 height 28
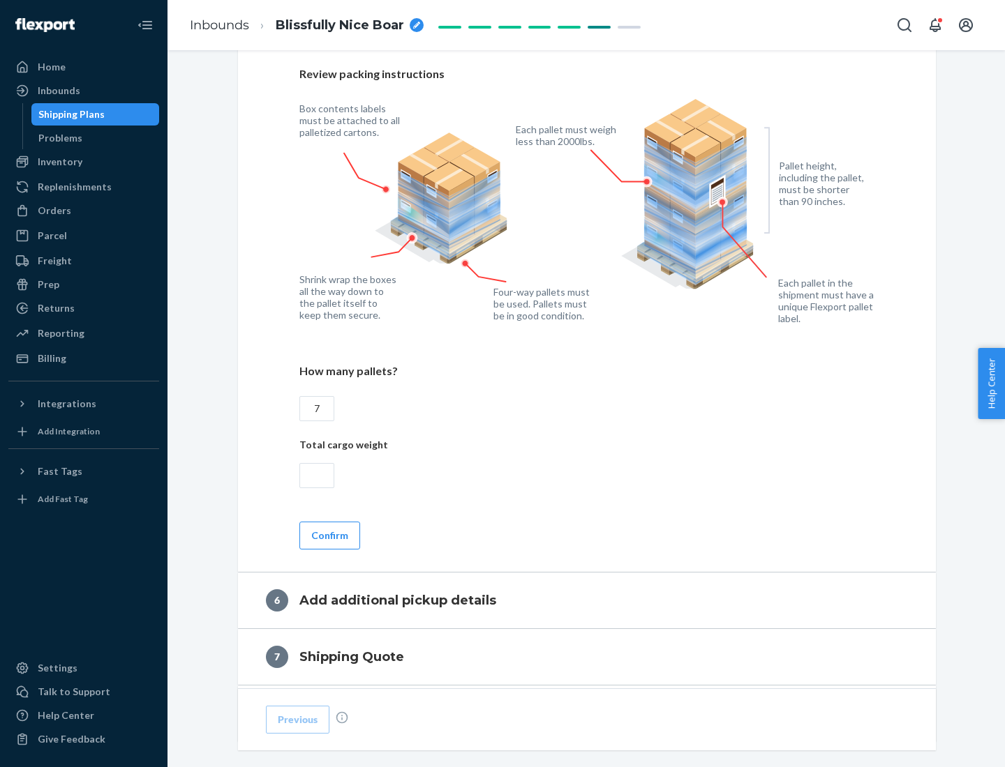
scroll to position [962, 0]
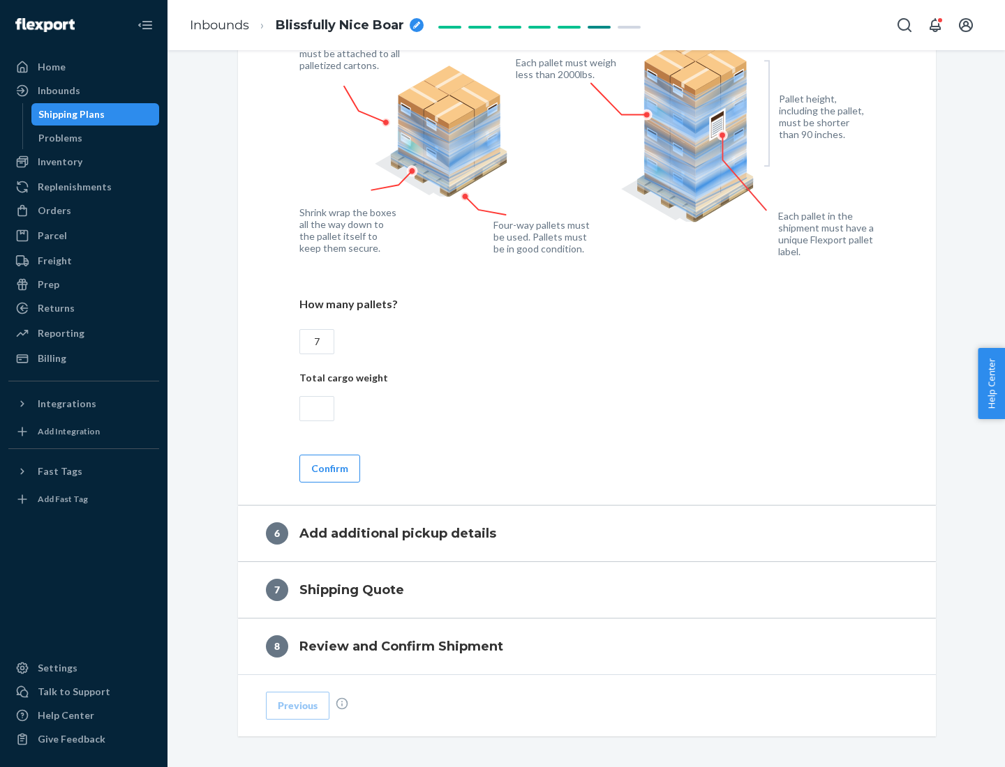
type input "7"
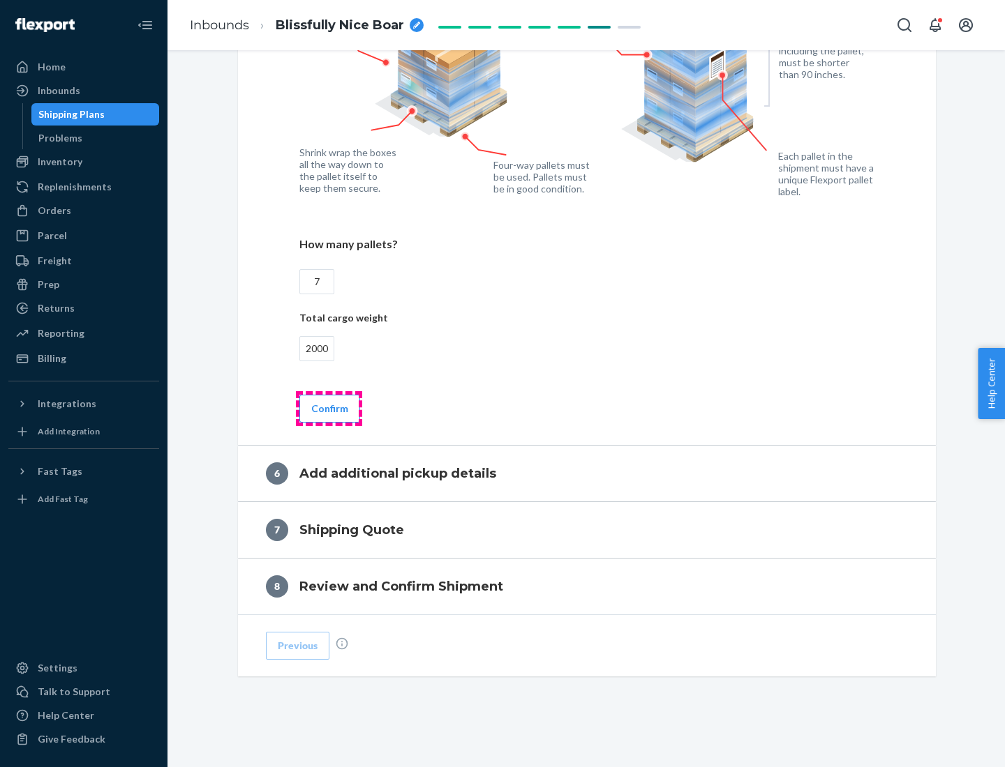
type input "2000"
click at [329, 408] on button "Confirm" at bounding box center [329, 409] width 61 height 28
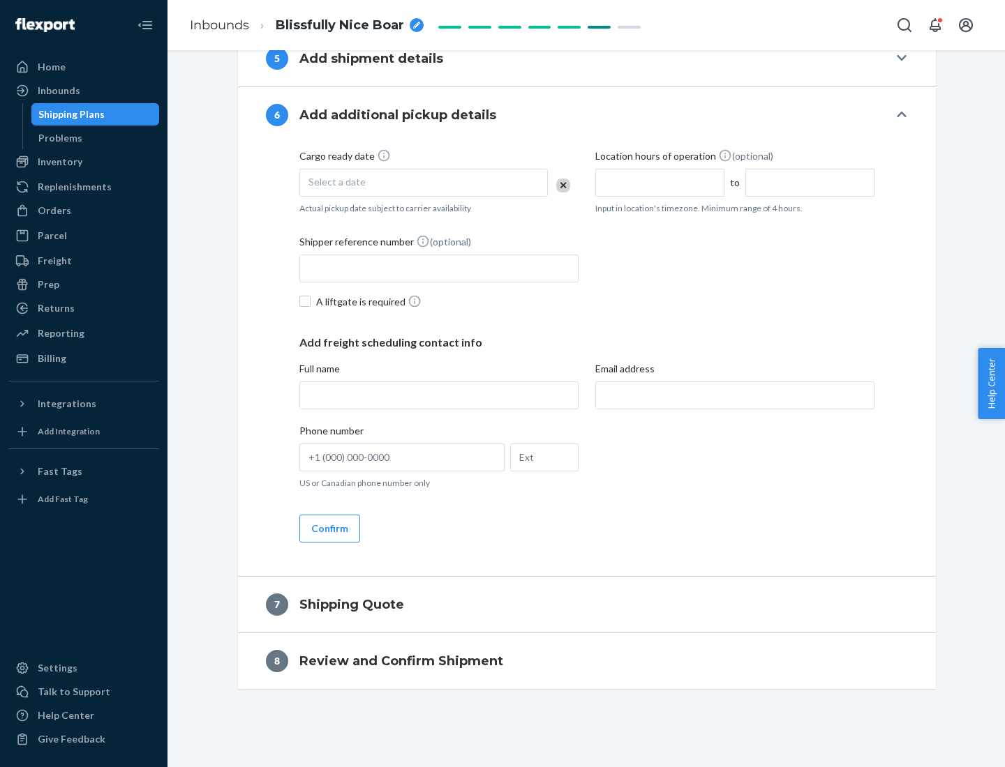
scroll to position [534, 0]
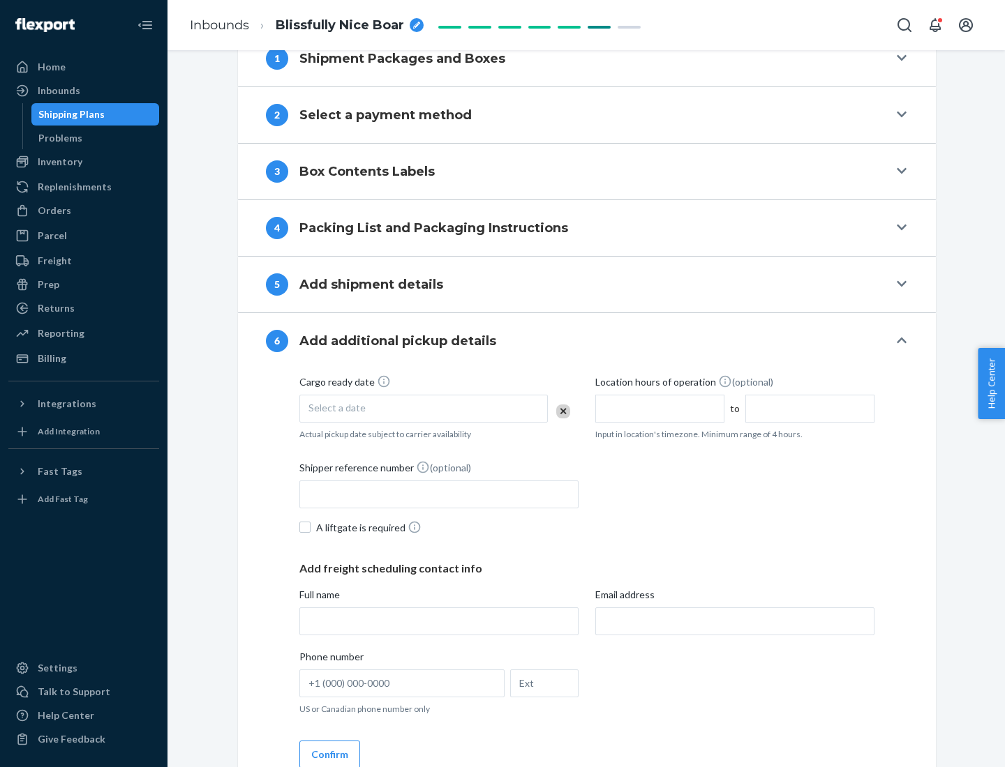
click at [423, 408] on div "Select a date" at bounding box center [423, 409] width 248 height 28
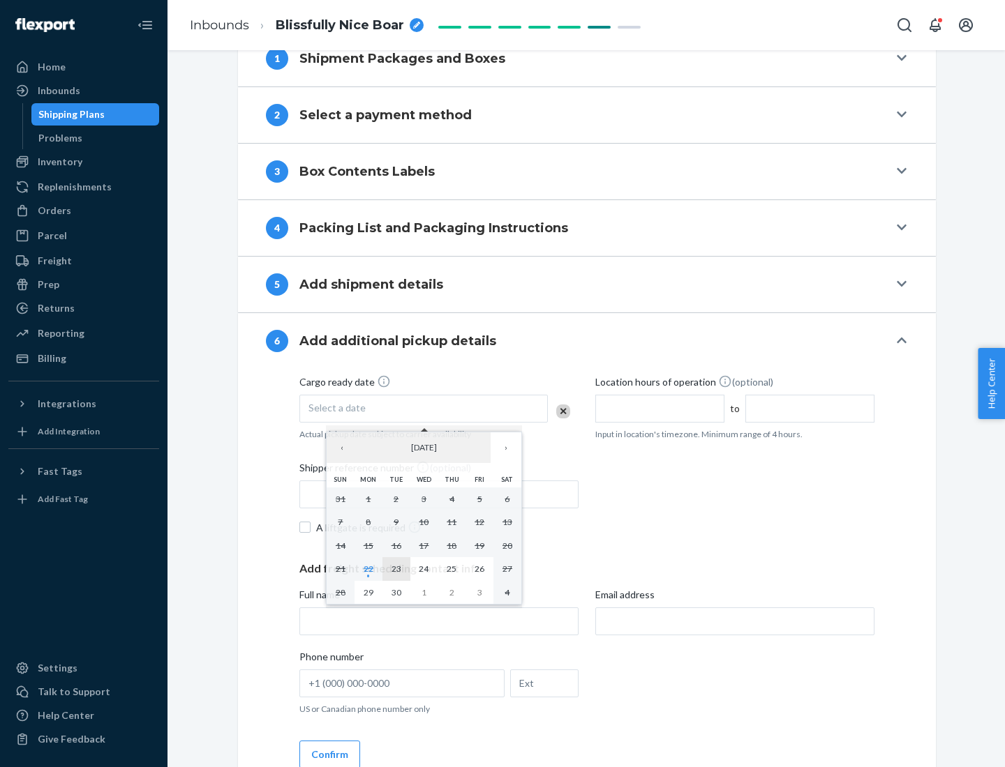
click at [396, 569] on abbr "23" at bounding box center [396, 569] width 10 height 10
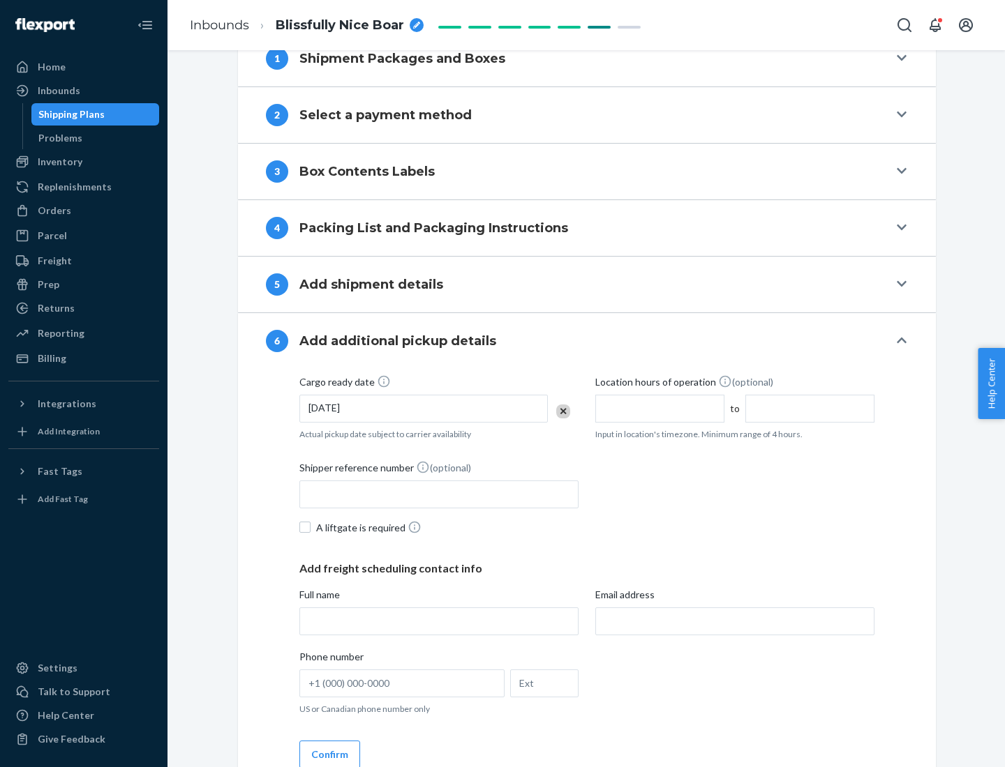
scroll to position [747, 0]
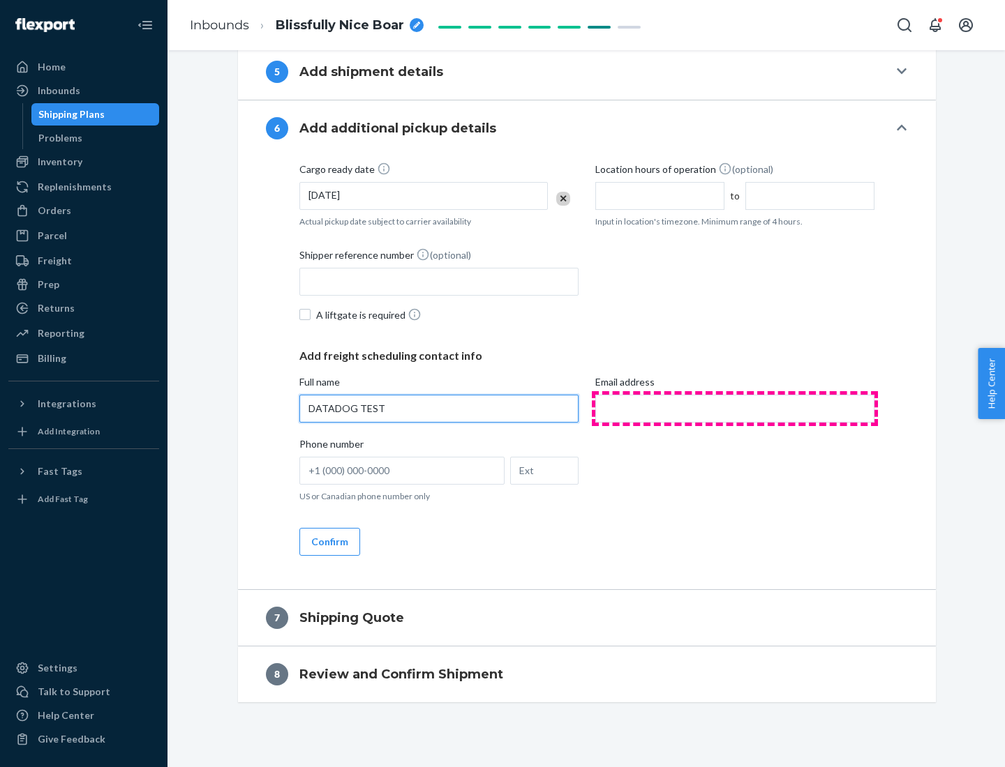
type input "DATADOG TEST"
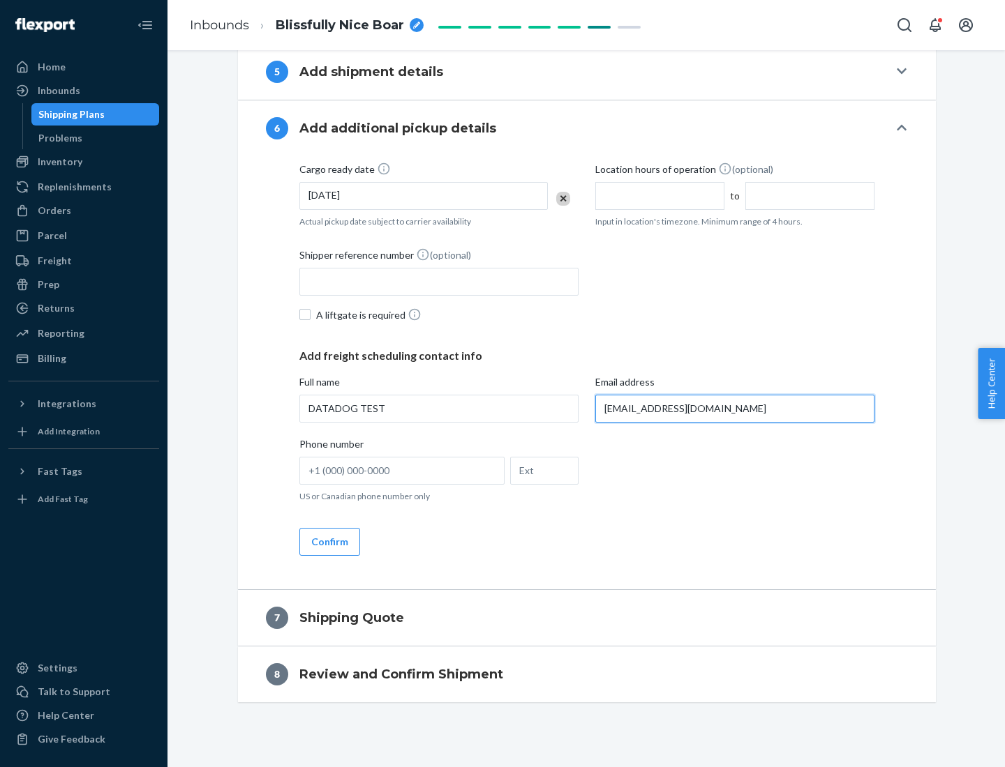
scroll to position [760, 0]
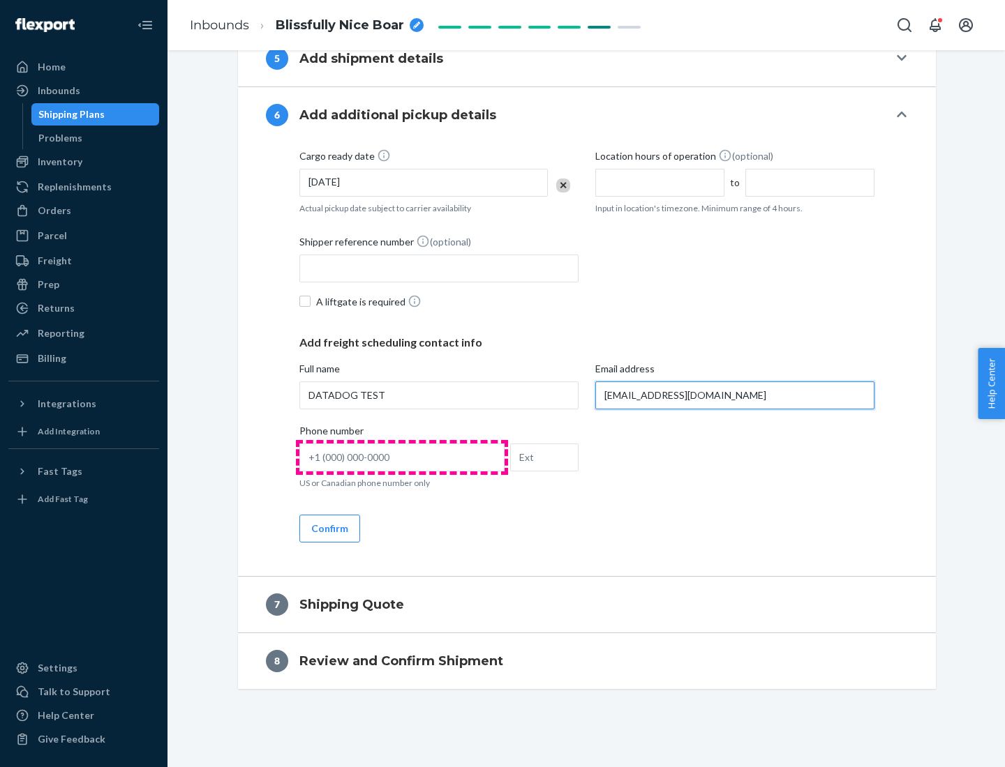
type input "[EMAIL_ADDRESS][DOMAIN_NAME]"
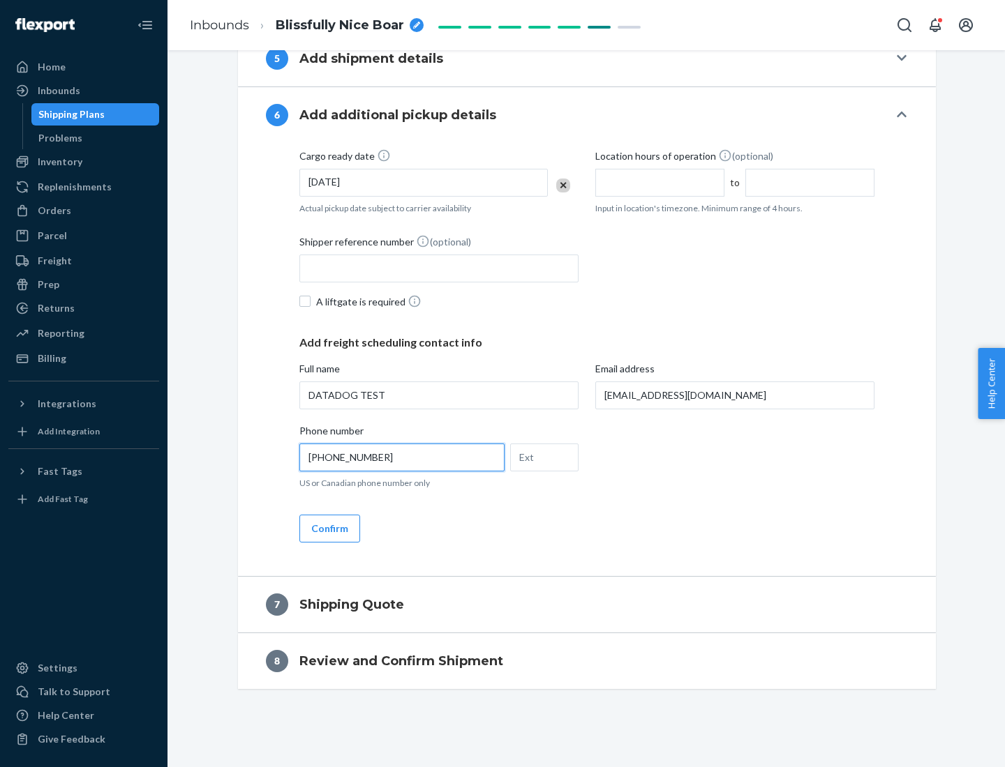
type input "[PHONE_NUMBER]"
click at [329, 528] on button "Confirm" at bounding box center [329, 529] width 61 height 28
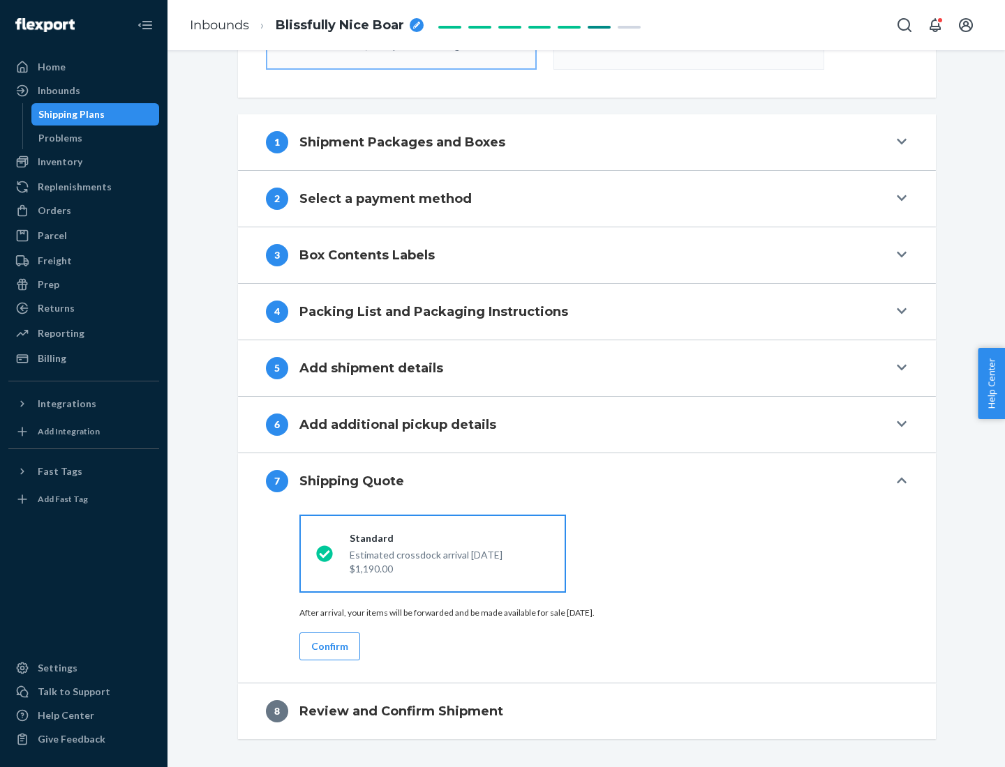
scroll to position [500, 0]
